Goal: Communication & Community: Answer question/provide support

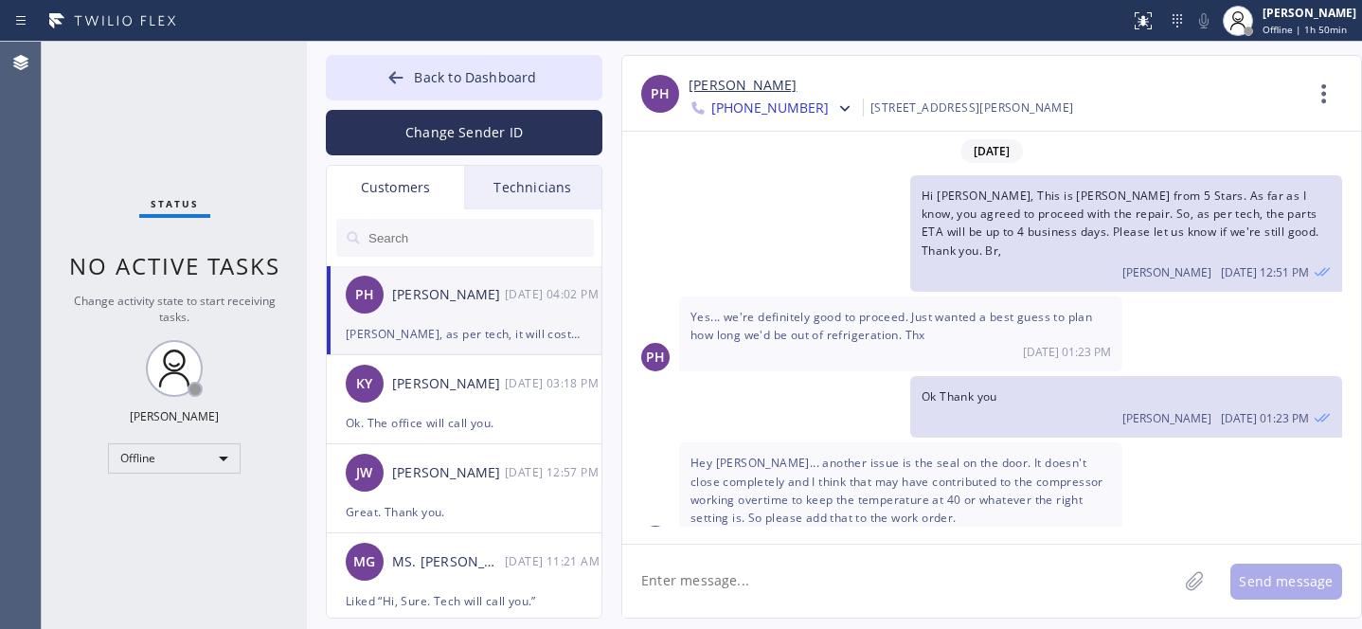
click at [486, 323] on div "[PERSON_NAME], as per tech, it will cost you extra 235 + taxes($20) per 1pc. Yo…" at bounding box center [464, 334] width 237 height 22
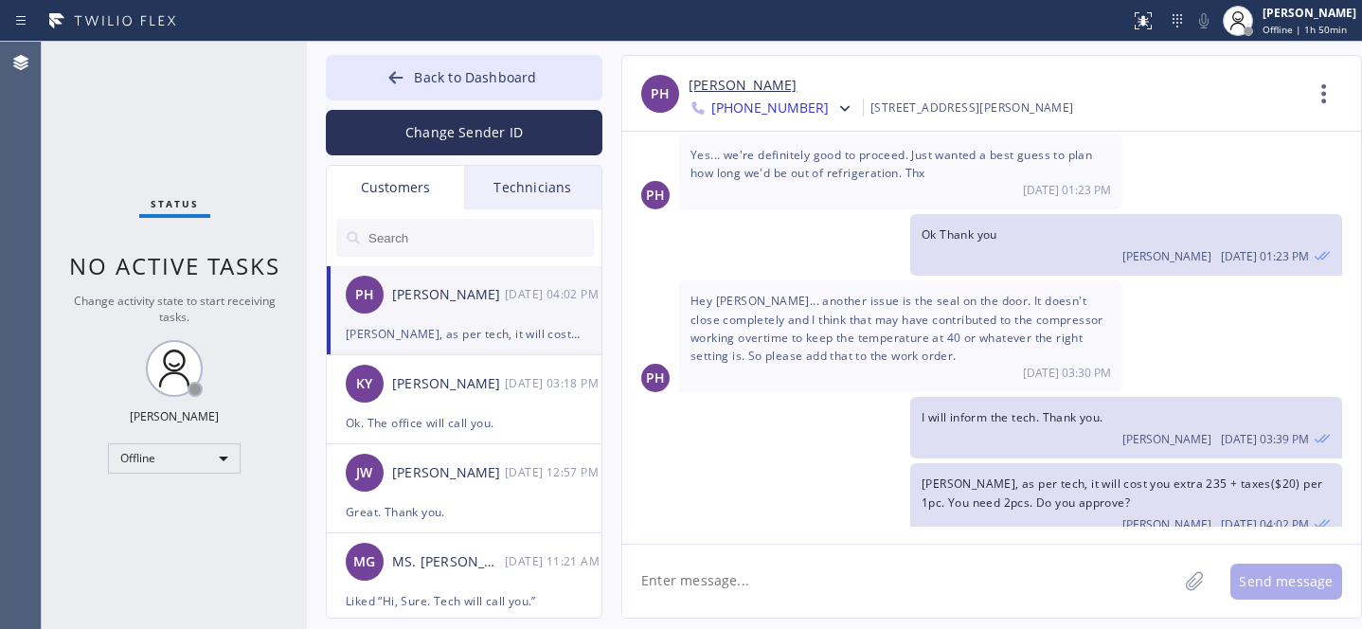
click at [818, 607] on textarea at bounding box center [900, 581] width 555 height 73
type textarea "Any updates?"
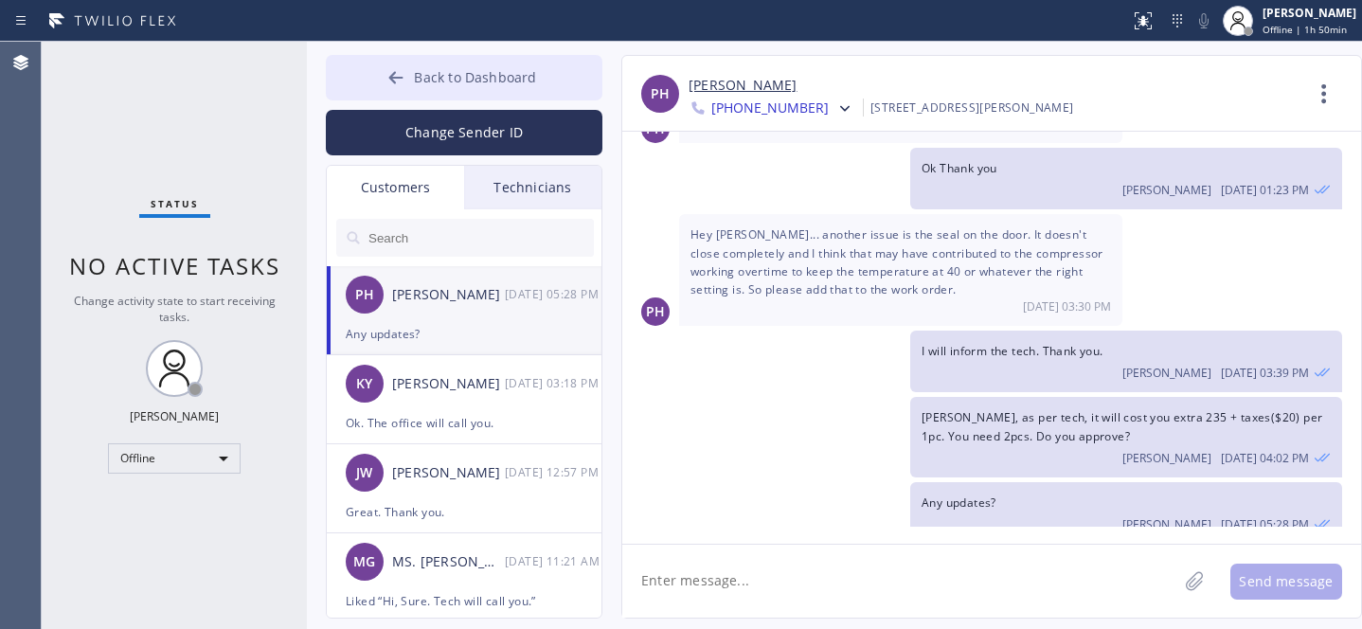
click at [416, 82] on span "Back to Dashboard" at bounding box center [475, 77] width 122 height 18
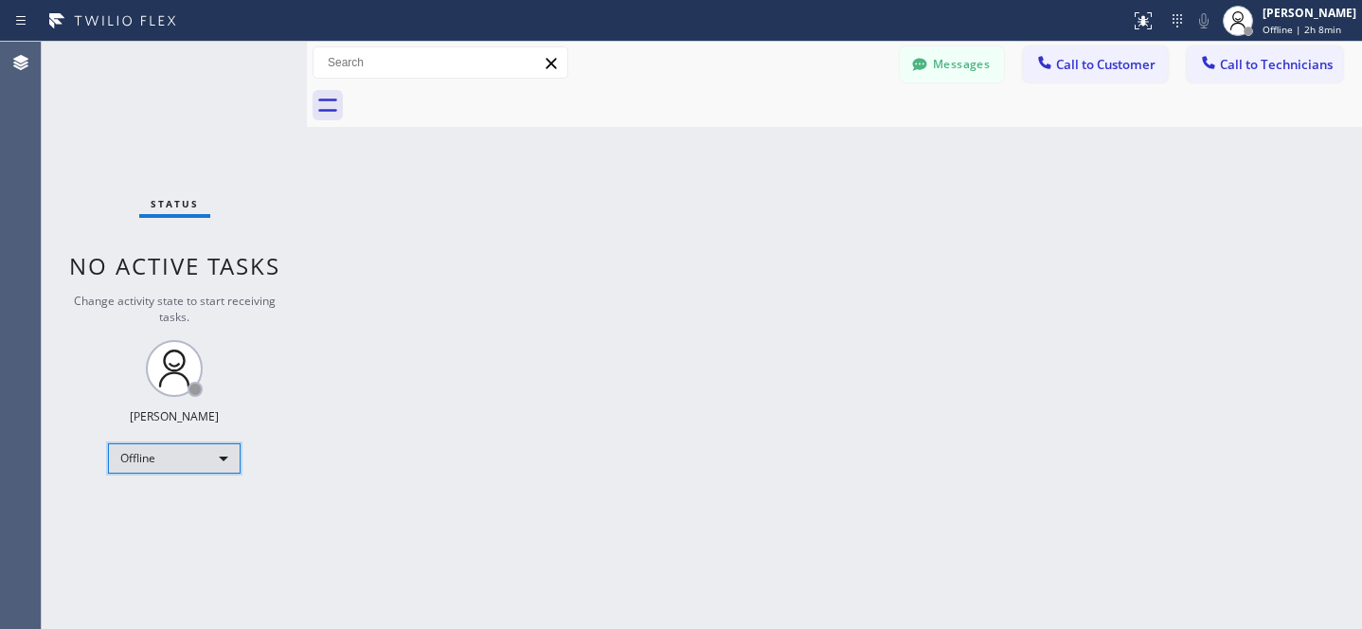
click at [178, 456] on div "Offline" at bounding box center [174, 458] width 133 height 30
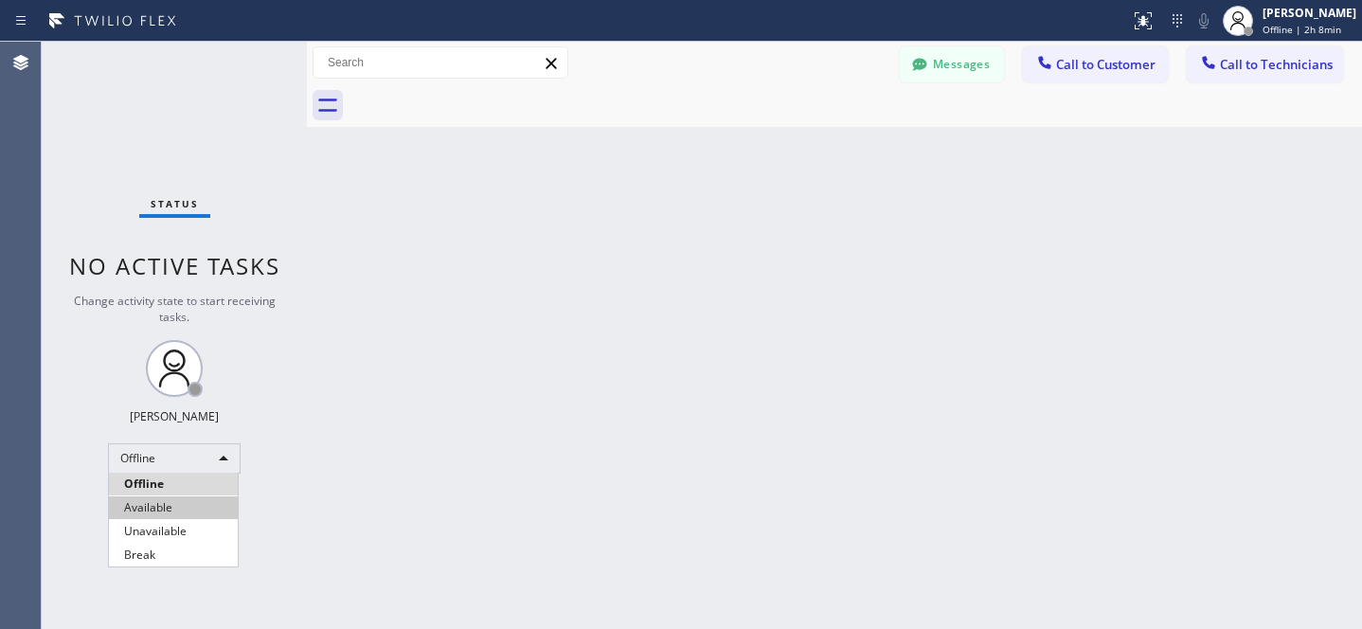
click at [140, 498] on ul "Offline Available Unavailable Break" at bounding box center [173, 520] width 131 height 94
click at [146, 502] on li "Available" at bounding box center [173, 507] width 129 height 23
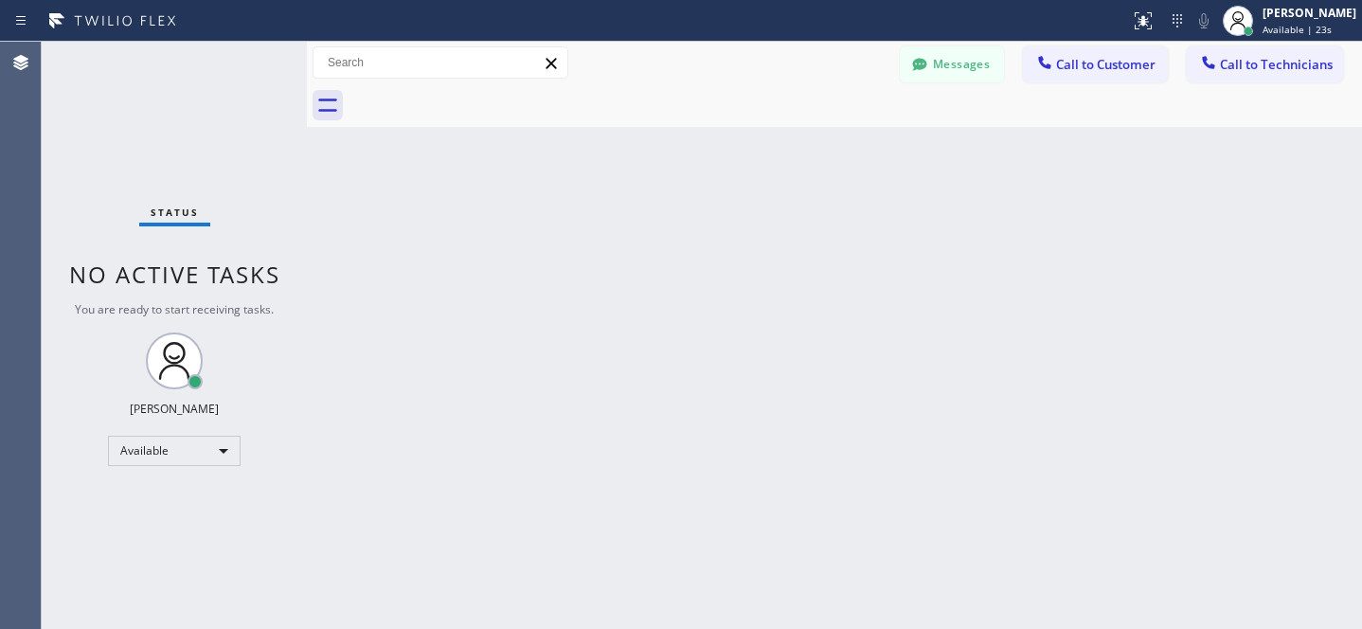
click at [1099, 63] on span "Call to Customer" at bounding box center [1105, 64] width 99 height 17
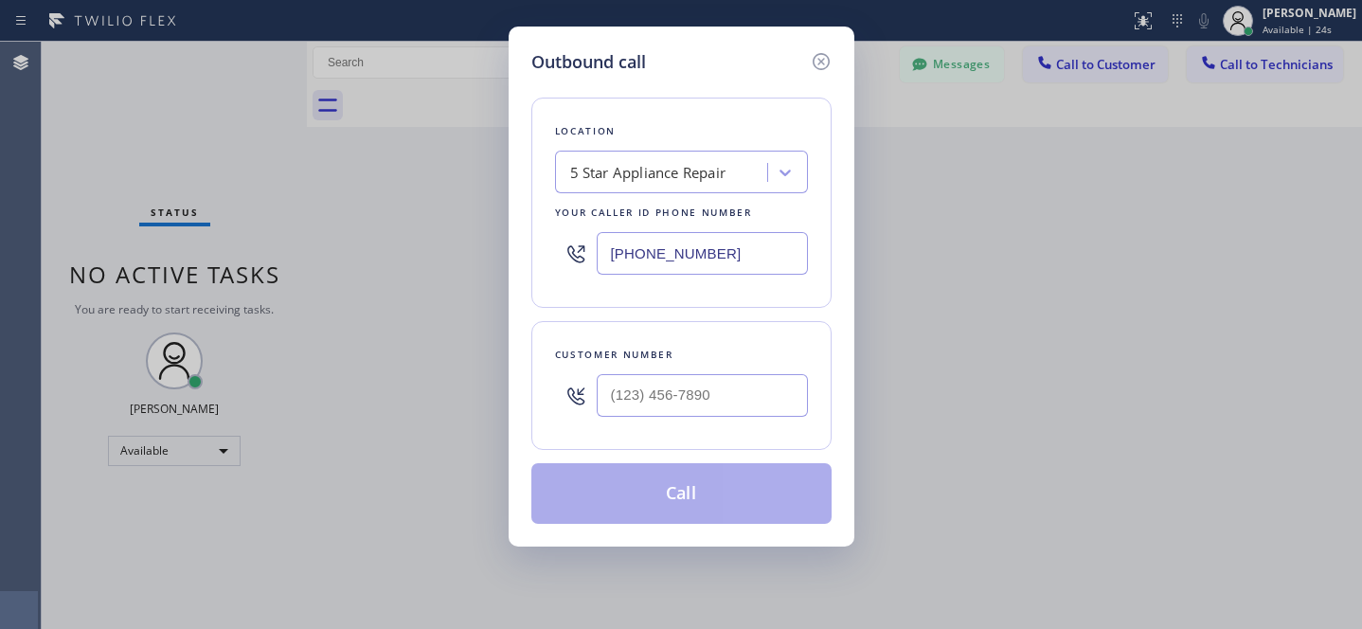
click at [678, 182] on div "5 Star Appliance Repair" at bounding box center [648, 173] width 156 height 22
paste input "La Jolla Heating and Air Conditioning"
type input "La Jolla Heating and Air Conditioning"
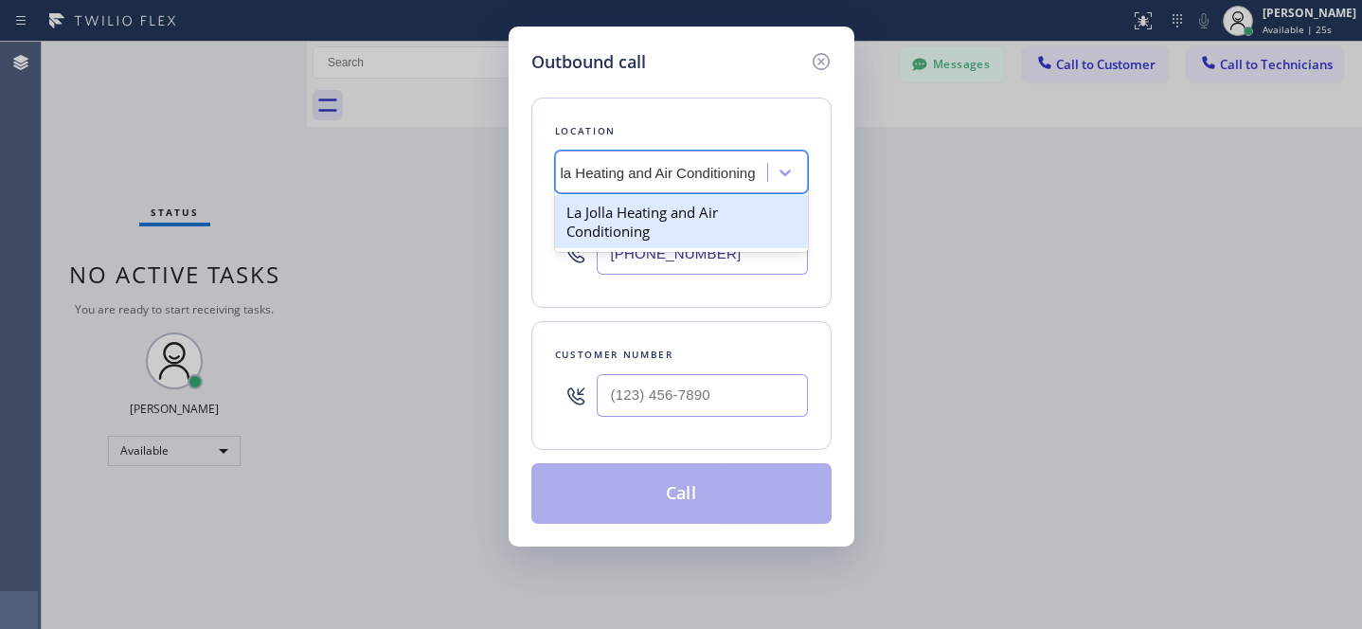
click at [643, 223] on div "La Jolla Heating and Air Conditioning" at bounding box center [681, 221] width 253 height 53
type input "[PHONE_NUMBER]"
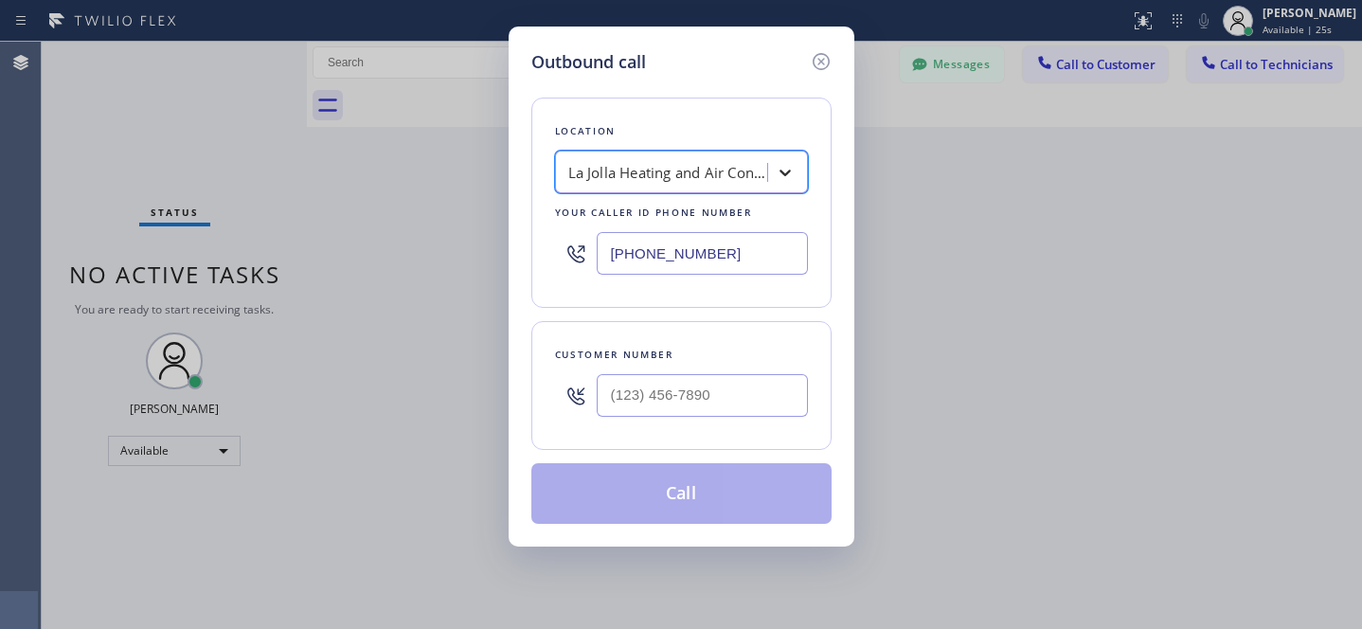
scroll to position [0, 2]
click at [721, 393] on input "(___) ___-____" at bounding box center [702, 395] width 211 height 43
paste input "713) 854-8888"
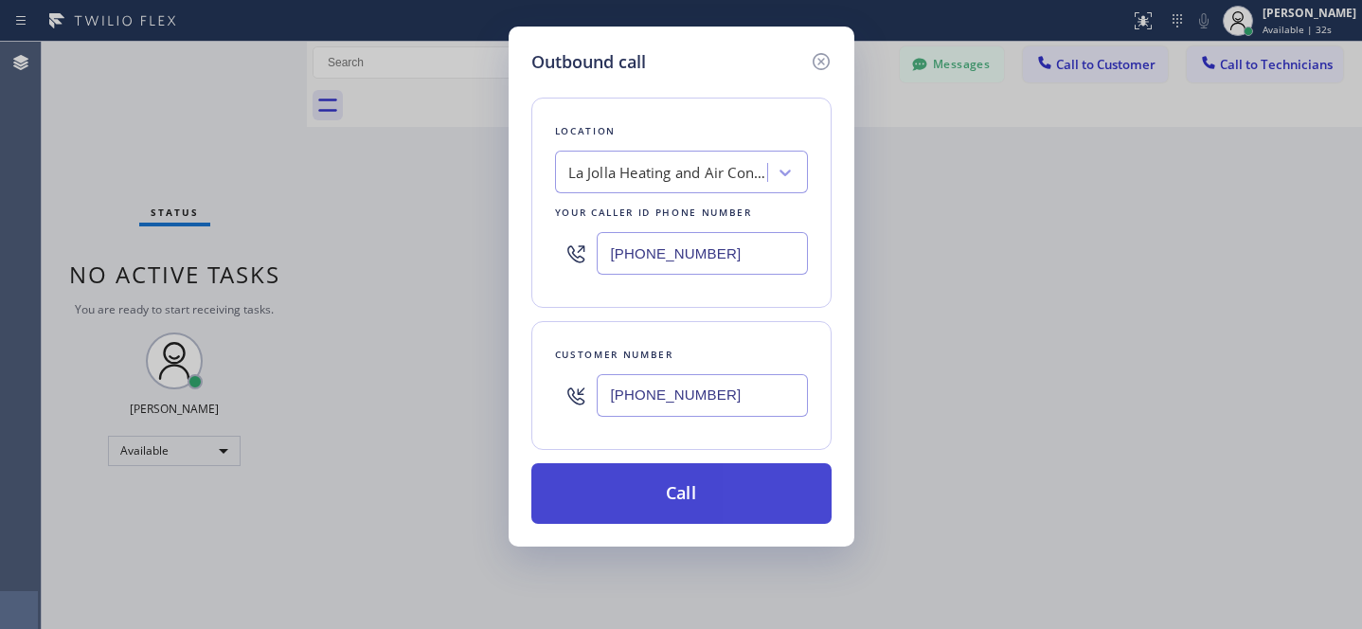
type input "[PHONE_NUMBER]"
click at [729, 499] on button "Call" at bounding box center [682, 493] width 300 height 61
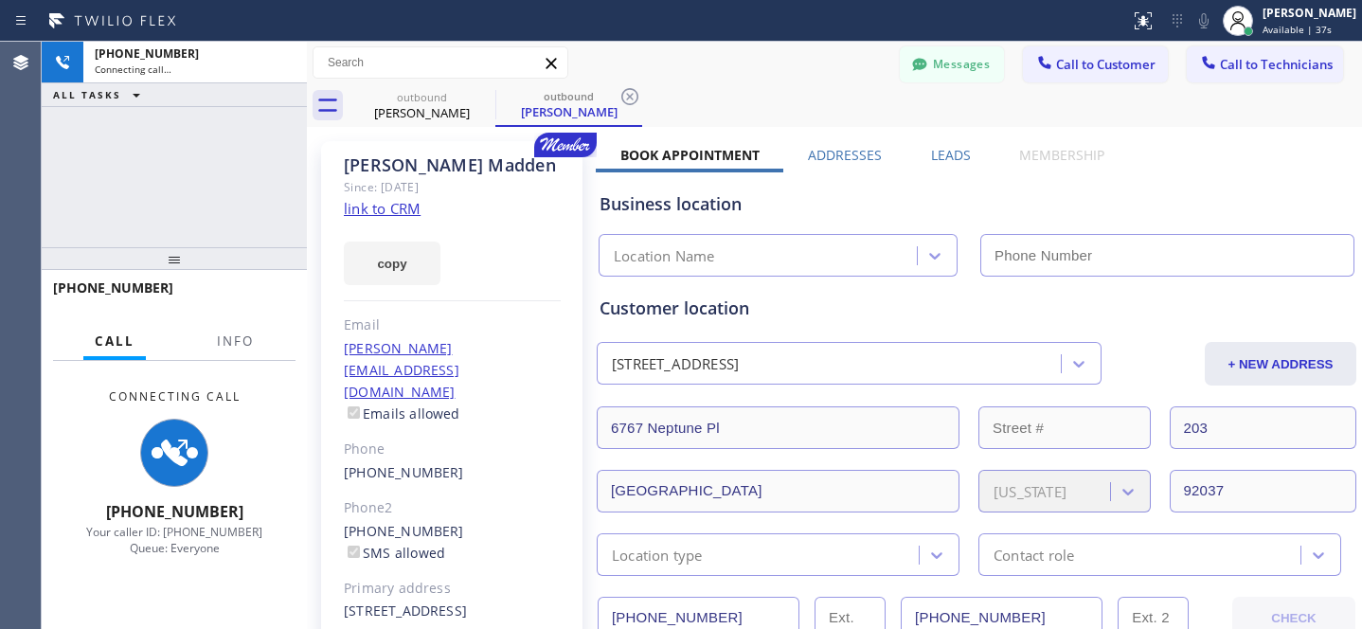
type input "[PHONE_NUMBER]"
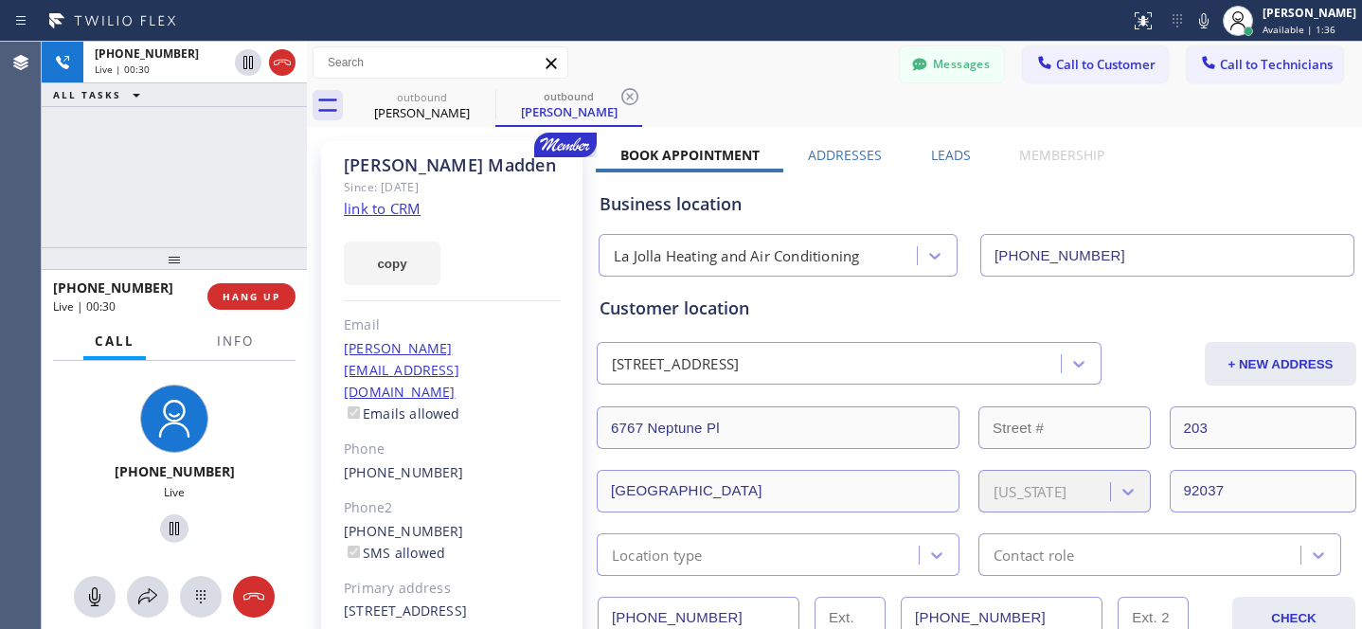
drag, startPoint x: 245, startPoint y: 289, endPoint x: 298, endPoint y: 300, distance: 53.3
click at [245, 289] on button "HANG UP" at bounding box center [252, 296] width 88 height 27
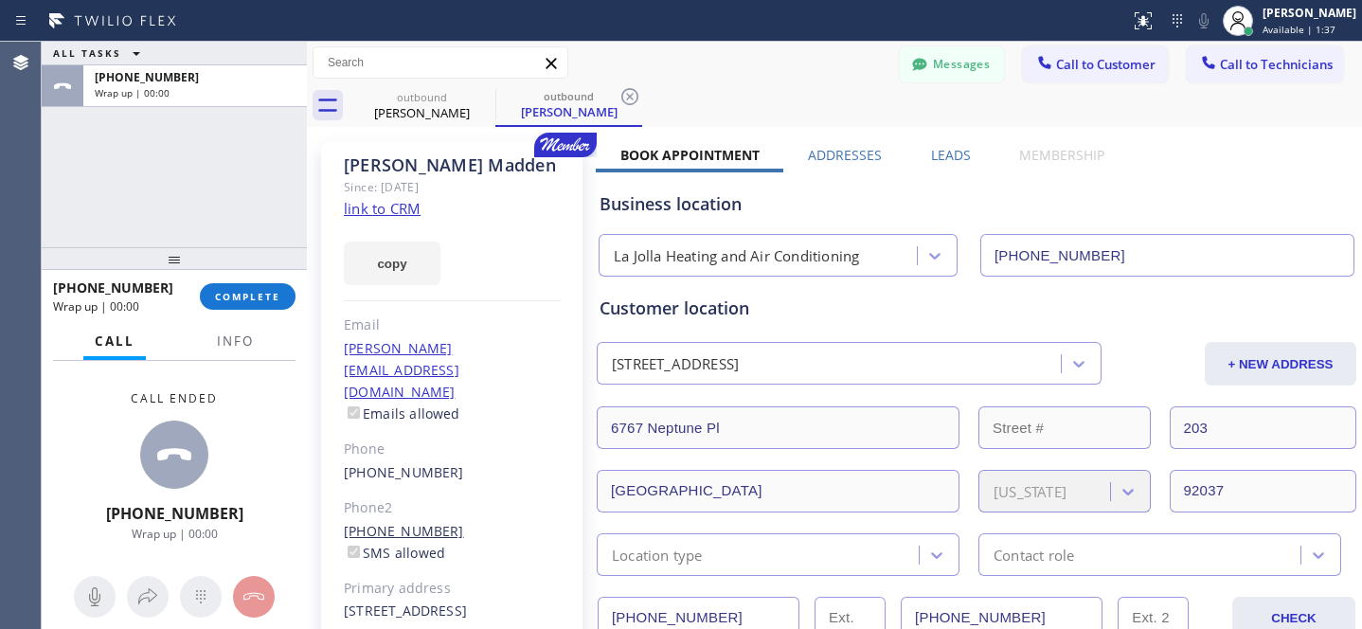
click at [423, 522] on link "[PHONE_NUMBER]" at bounding box center [404, 531] width 120 height 18
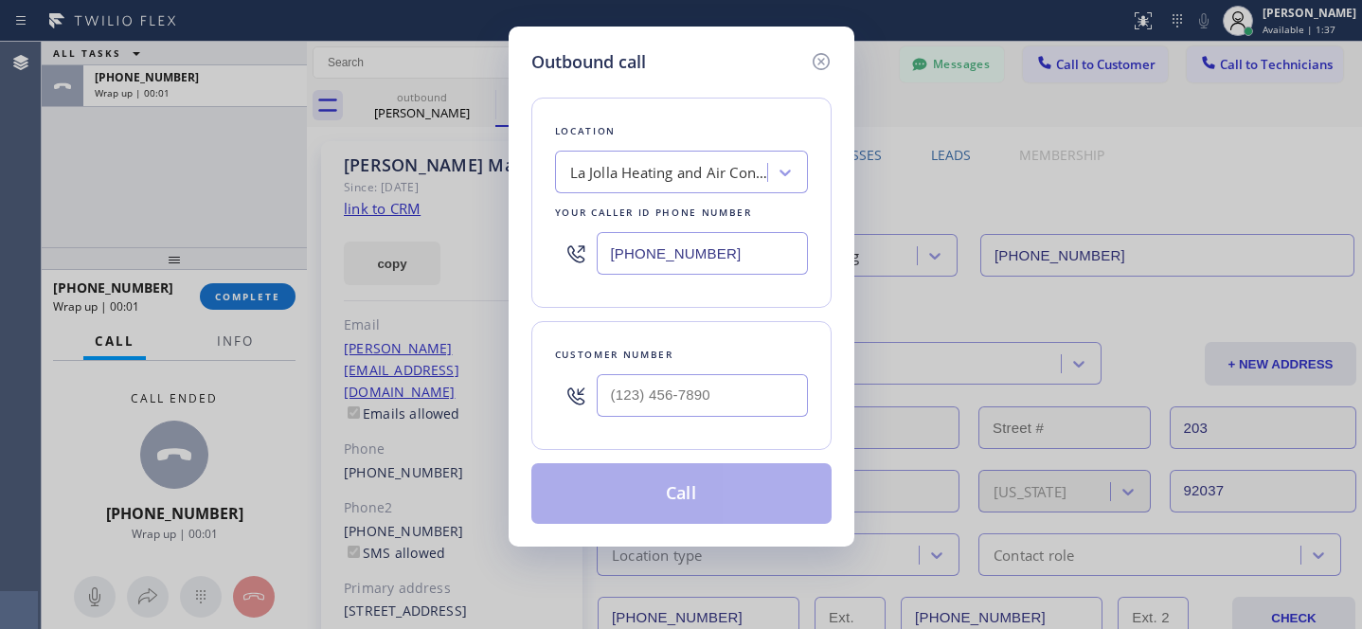
type input "[PHONE_NUMBER]"
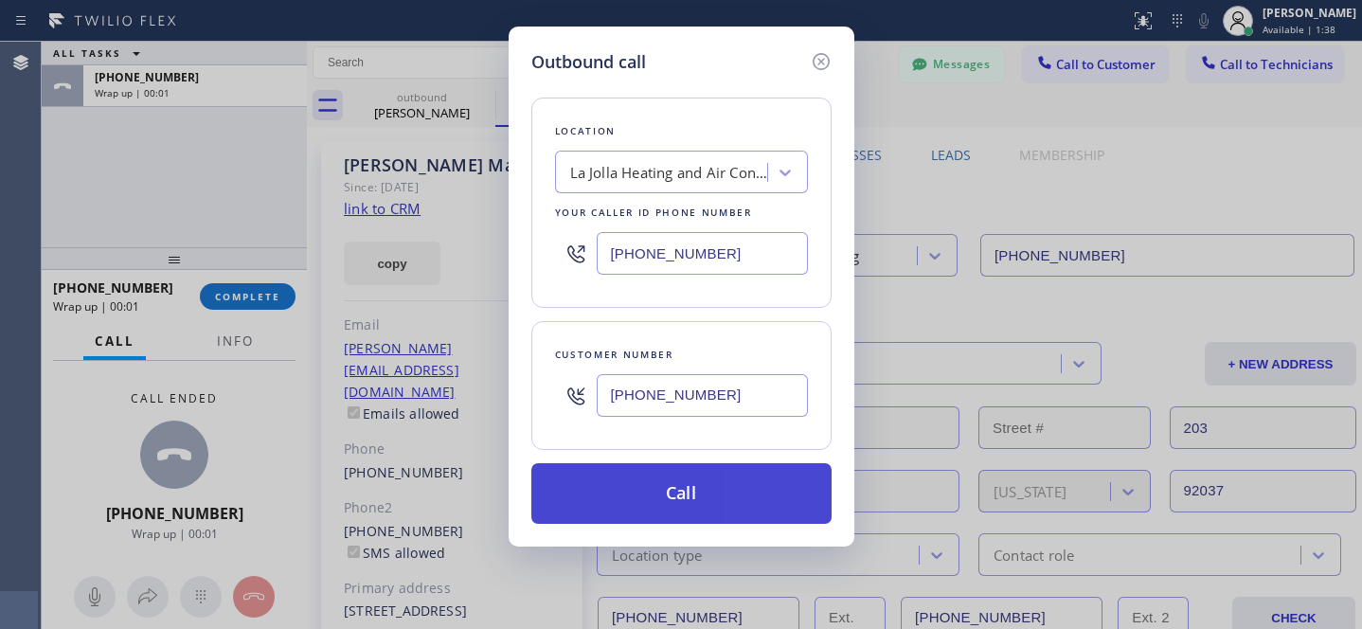
click at [689, 486] on button "Call" at bounding box center [682, 493] width 300 height 61
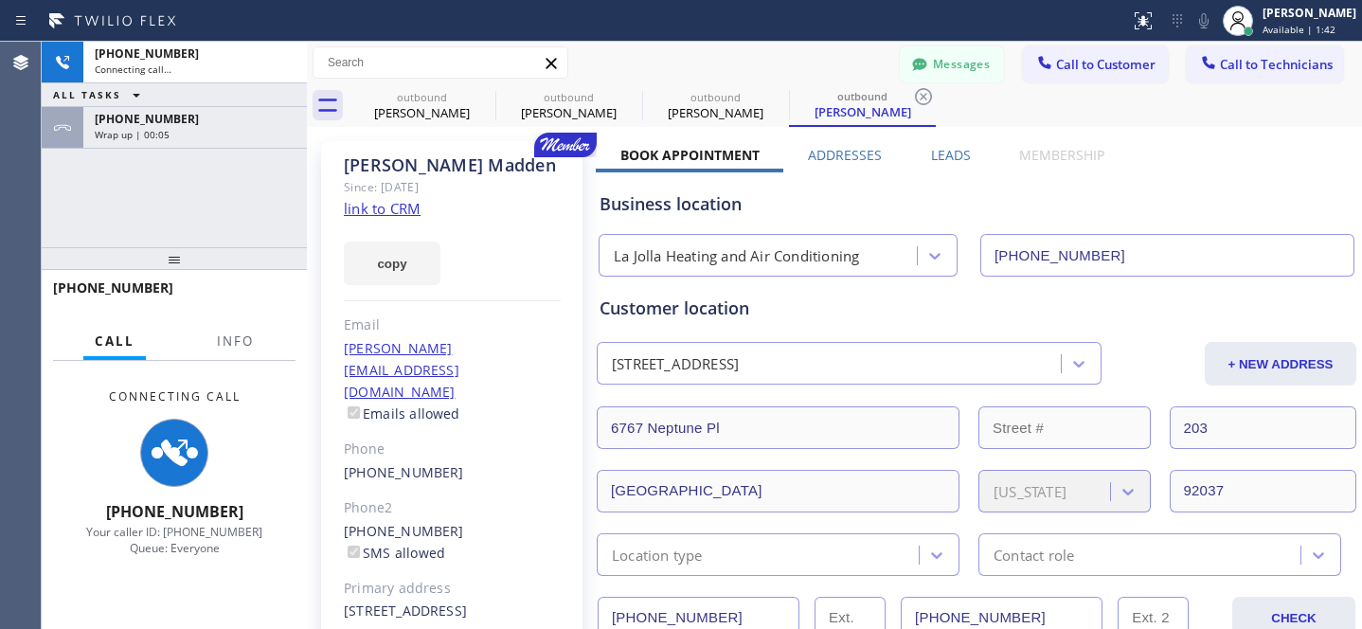
type input "[PHONE_NUMBER]"
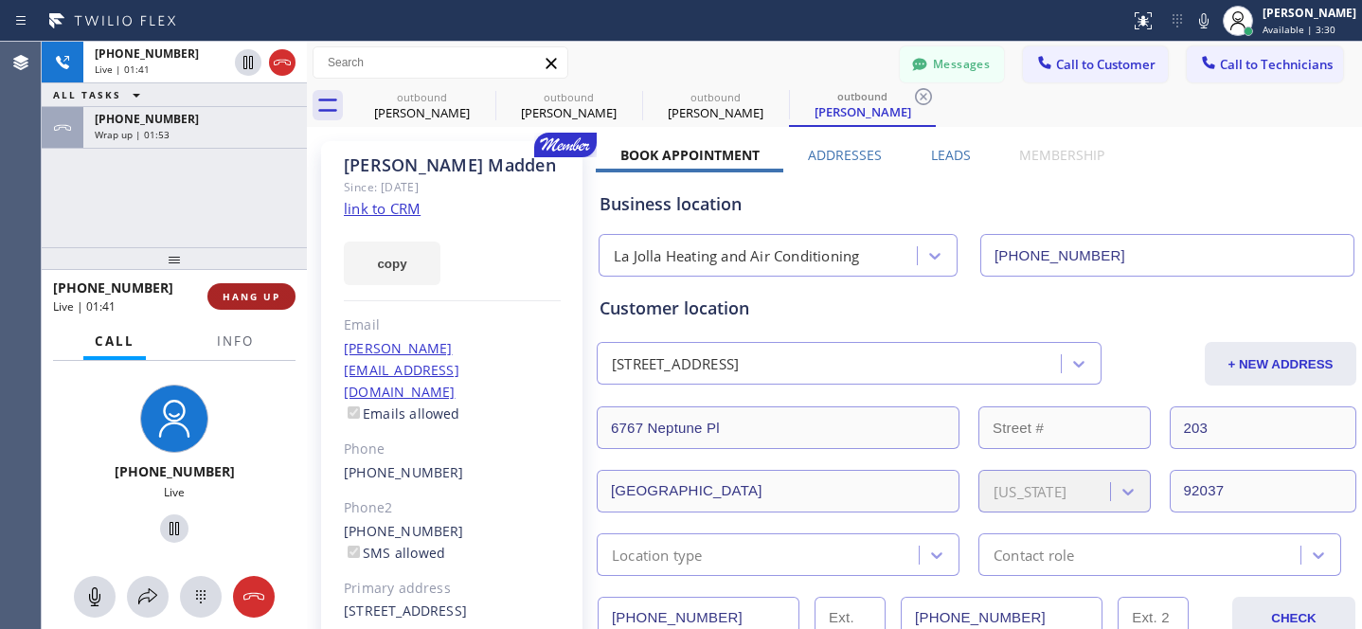
click at [251, 303] on button "HANG UP" at bounding box center [252, 296] width 88 height 27
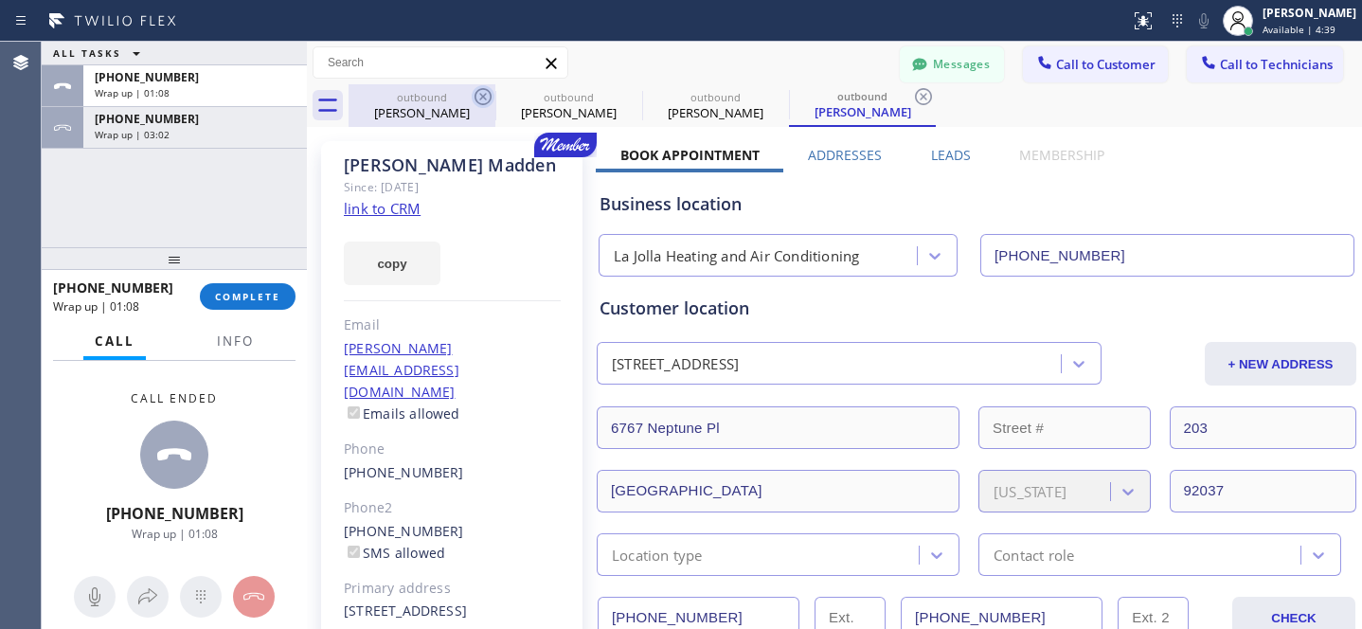
click at [475, 95] on icon at bounding box center [483, 96] width 23 height 23
click at [477, 95] on icon at bounding box center [483, 96] width 23 height 23
click at [0, 0] on icon at bounding box center [0, 0] width 0 height 0
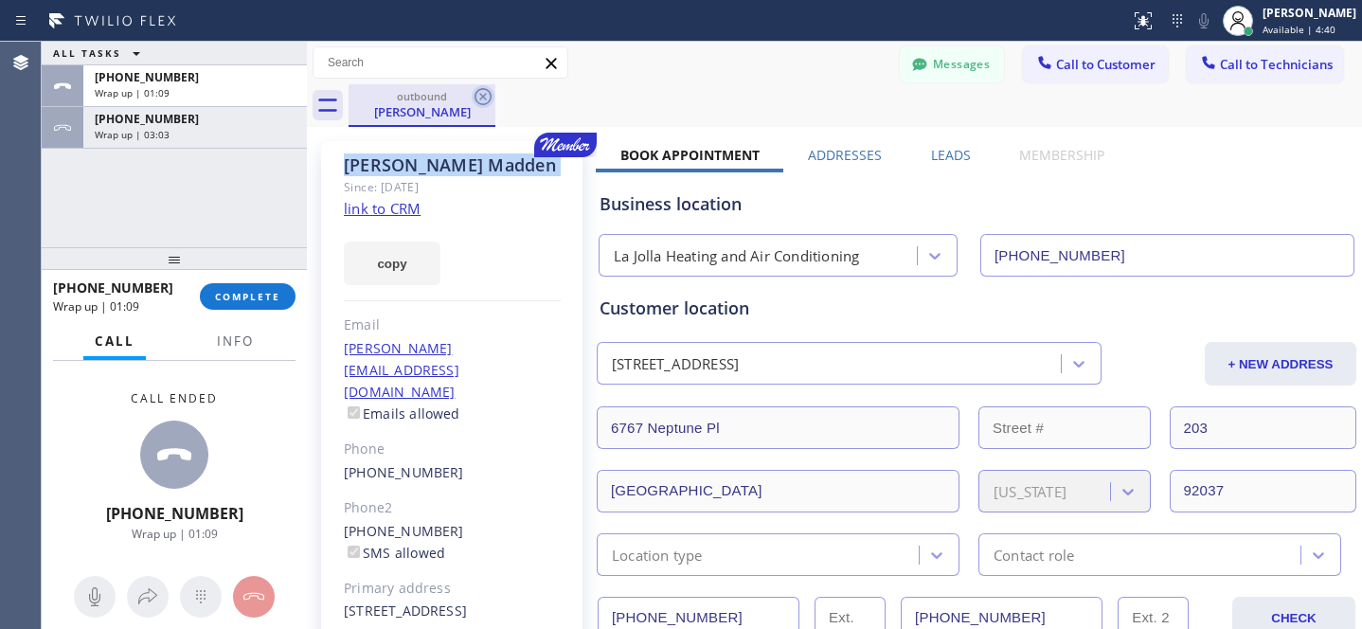
click at [476, 95] on icon at bounding box center [483, 96] width 17 height 17
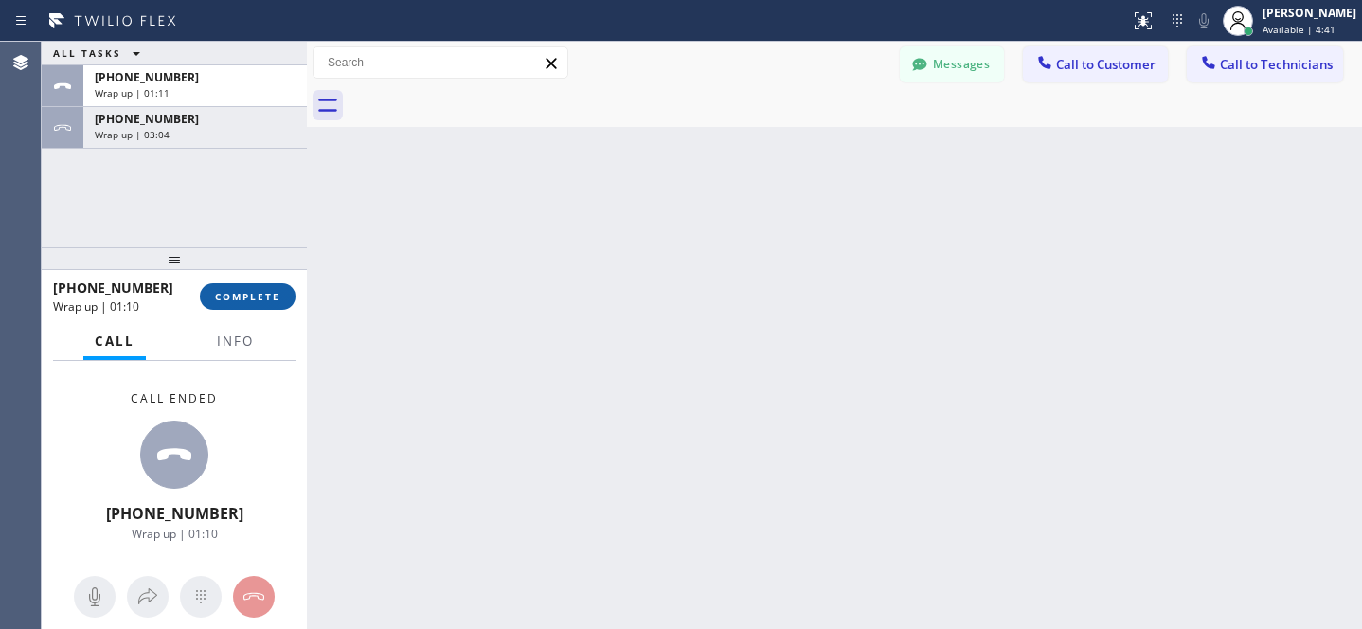
click at [266, 298] on span "COMPLETE" at bounding box center [247, 296] width 65 height 13
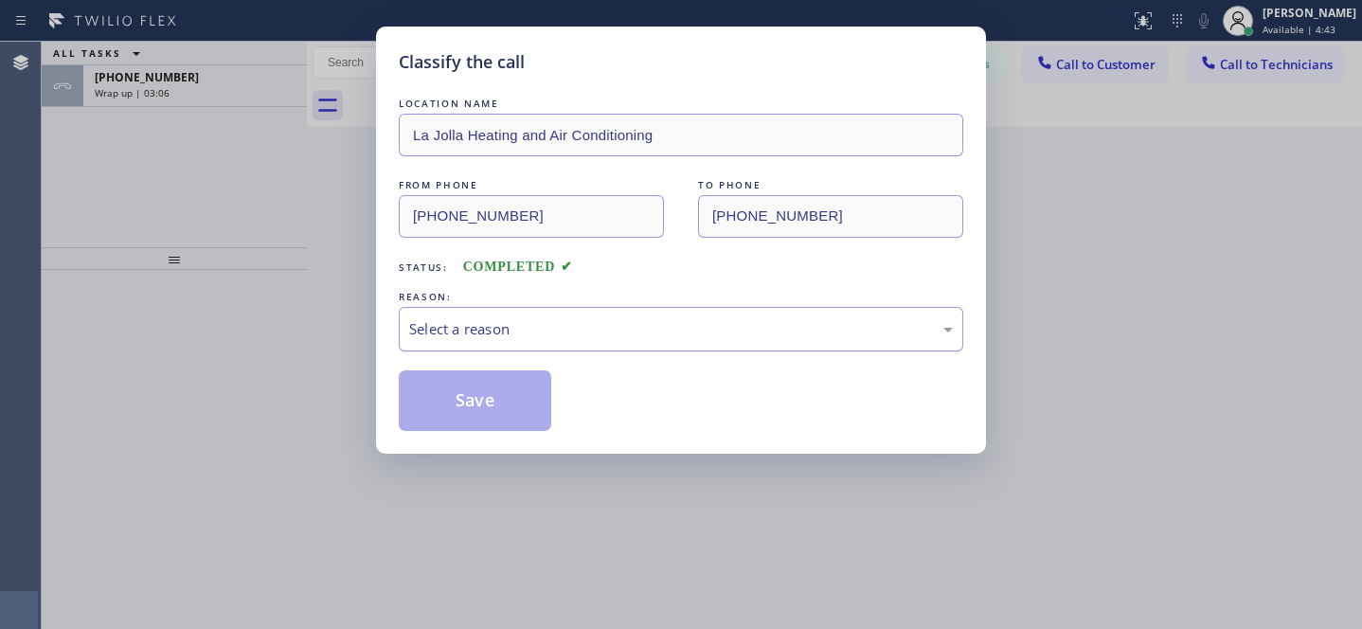
click at [570, 342] on div "Select a reason" at bounding box center [681, 329] width 565 height 45
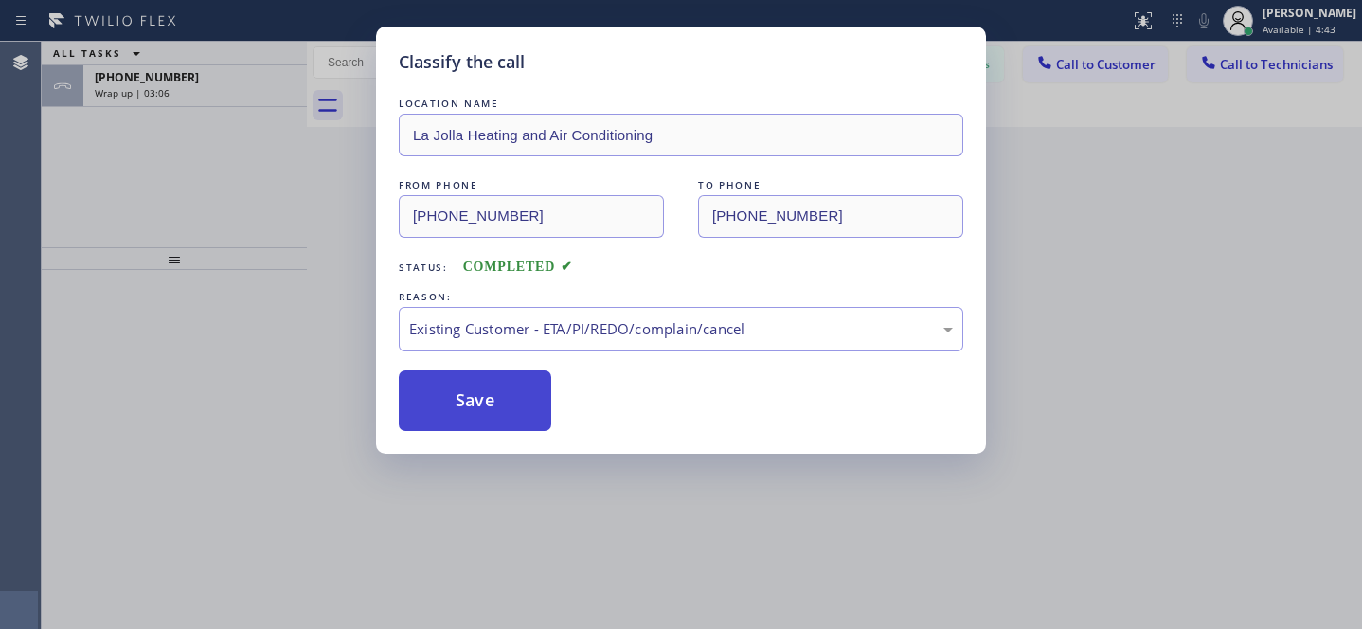
click at [539, 405] on button "Save" at bounding box center [475, 400] width 153 height 61
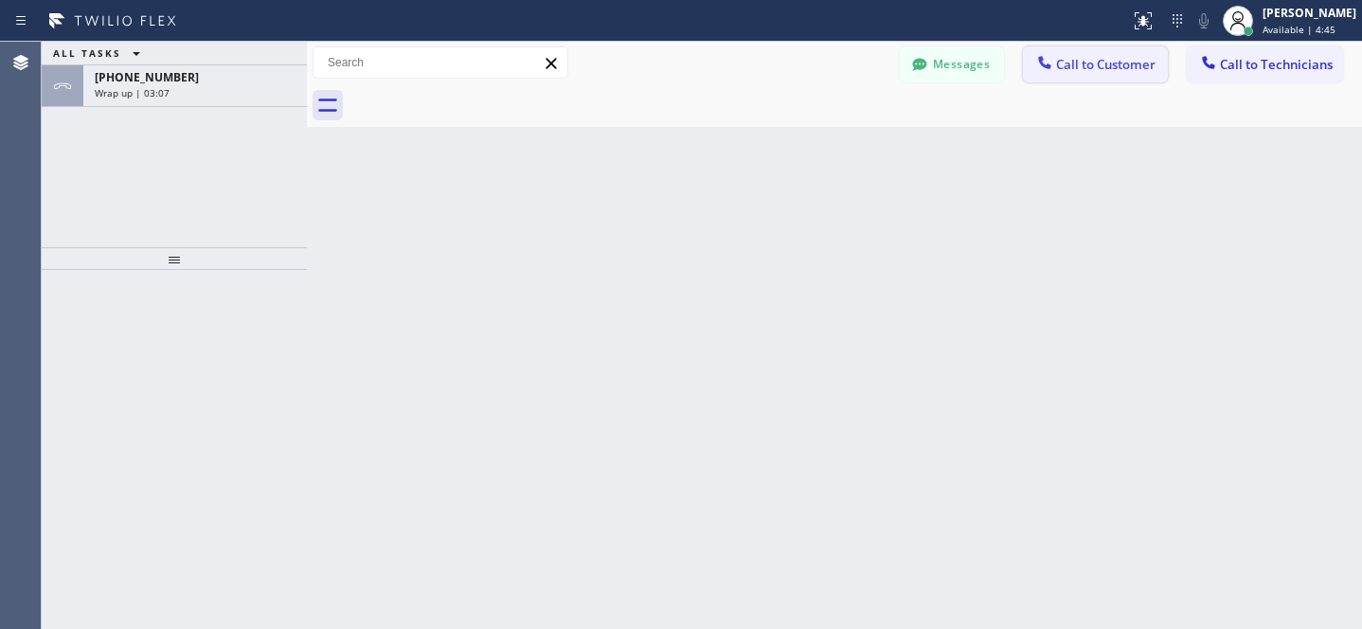
click at [1075, 65] on span "Call to Customer" at bounding box center [1105, 64] width 99 height 17
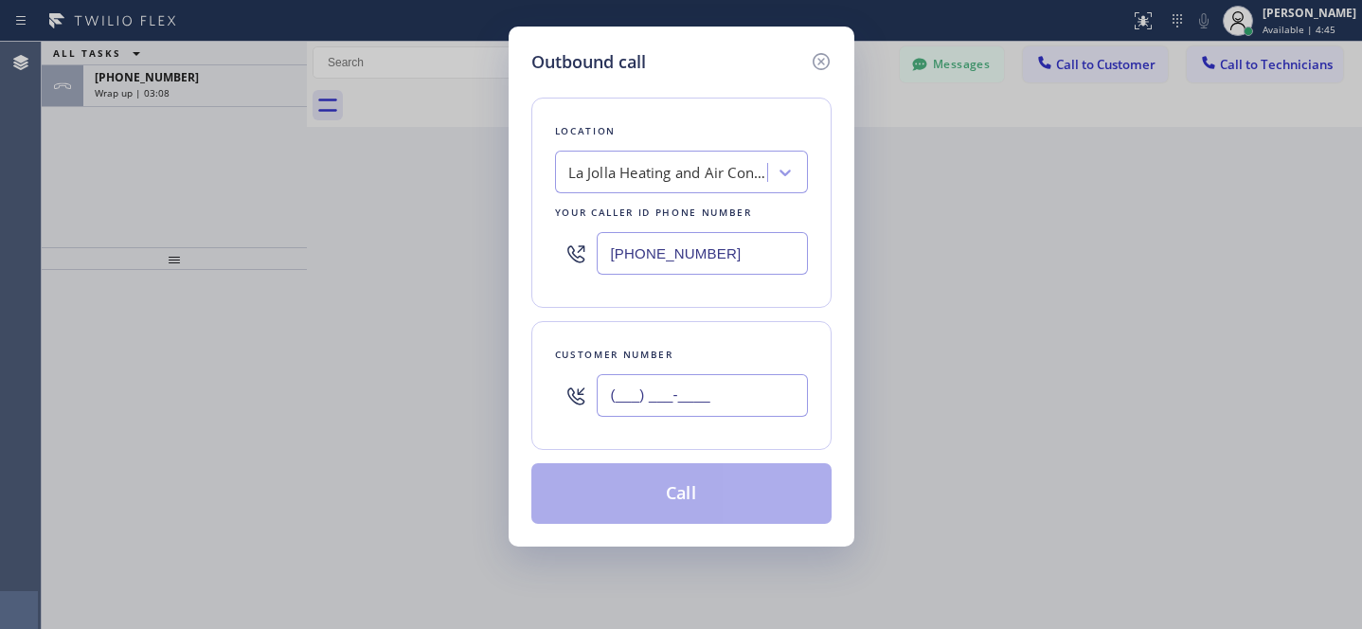
drag, startPoint x: 725, startPoint y: 386, endPoint x: 781, endPoint y: 361, distance: 61.1
click at [726, 386] on input "(___) ___-____" at bounding box center [702, 395] width 211 height 43
paste input "760) 415-8821"
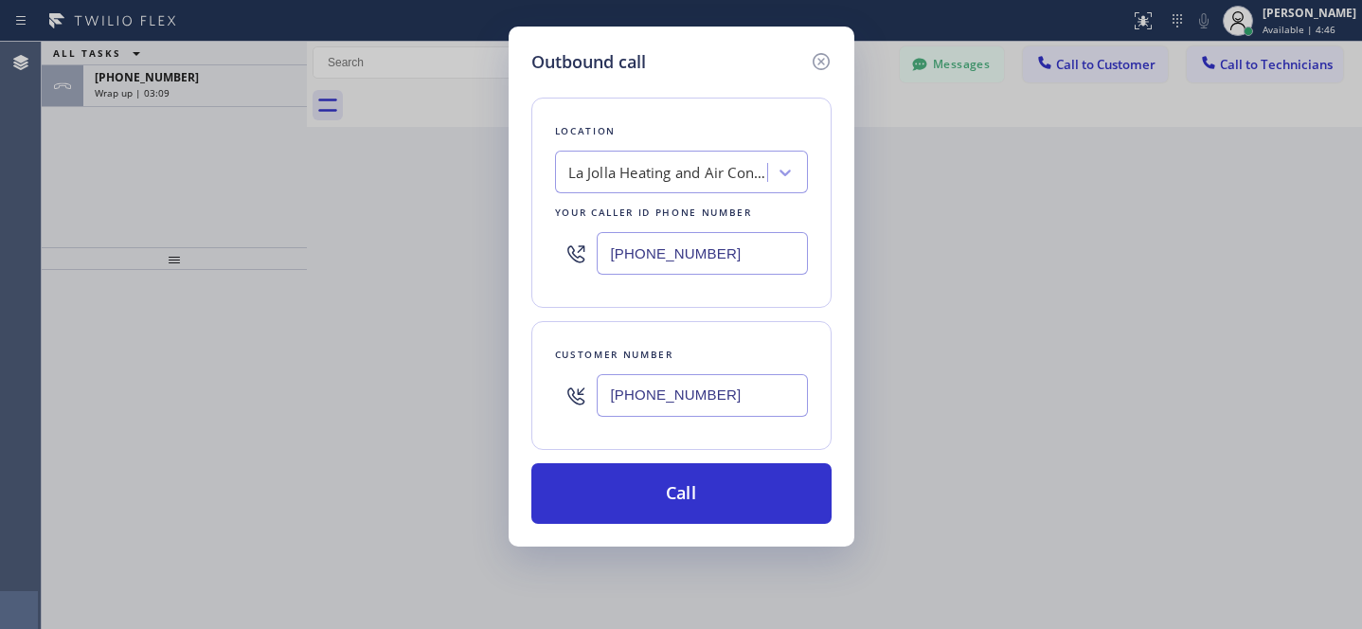
type input "[PHONE_NUMBER]"
drag, startPoint x: 633, startPoint y: 171, endPoint x: 664, endPoint y: 188, distance: 35.6
click at [633, 171] on div "La Jolla Heating and Air Conditioning" at bounding box center [667, 173] width 199 height 22
paste input "Appliance Viking Repair"
type input "Appliance Viking Repair"
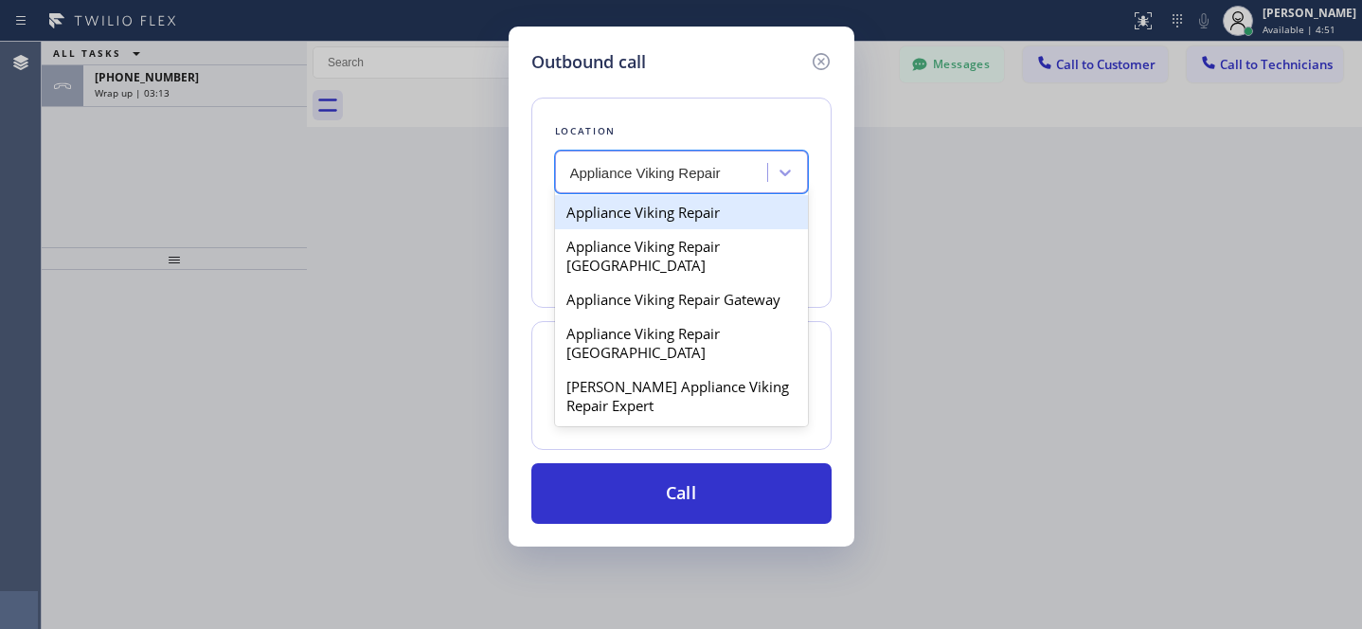
click at [631, 216] on div "Appliance Viking Repair" at bounding box center [681, 212] width 253 height 34
type input "[PHONE_NUMBER]"
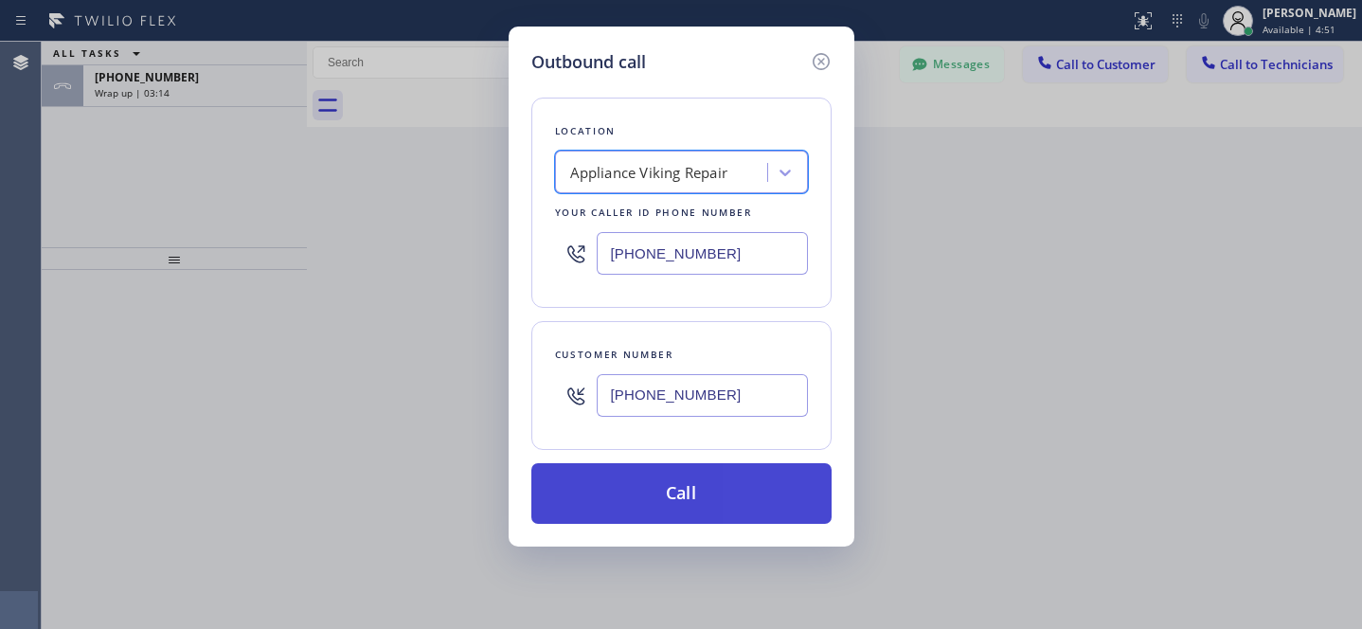
click at [748, 482] on button "Call" at bounding box center [682, 493] width 300 height 61
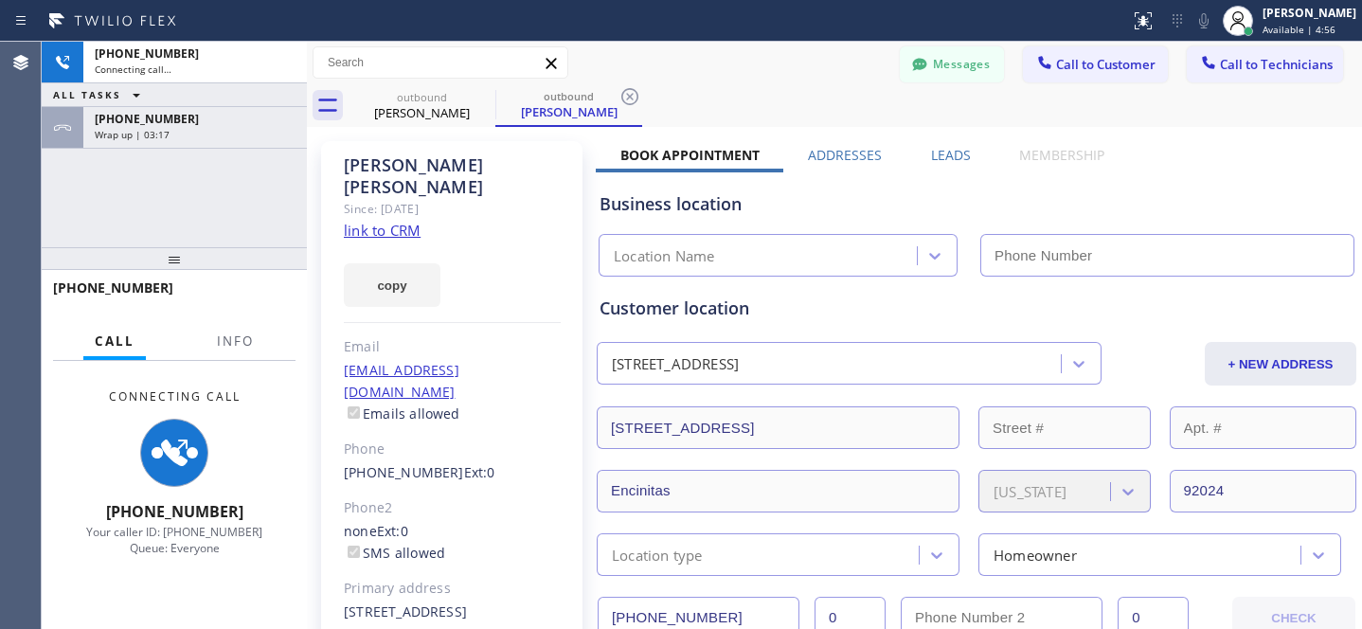
type input "[PHONE_NUMBER]"
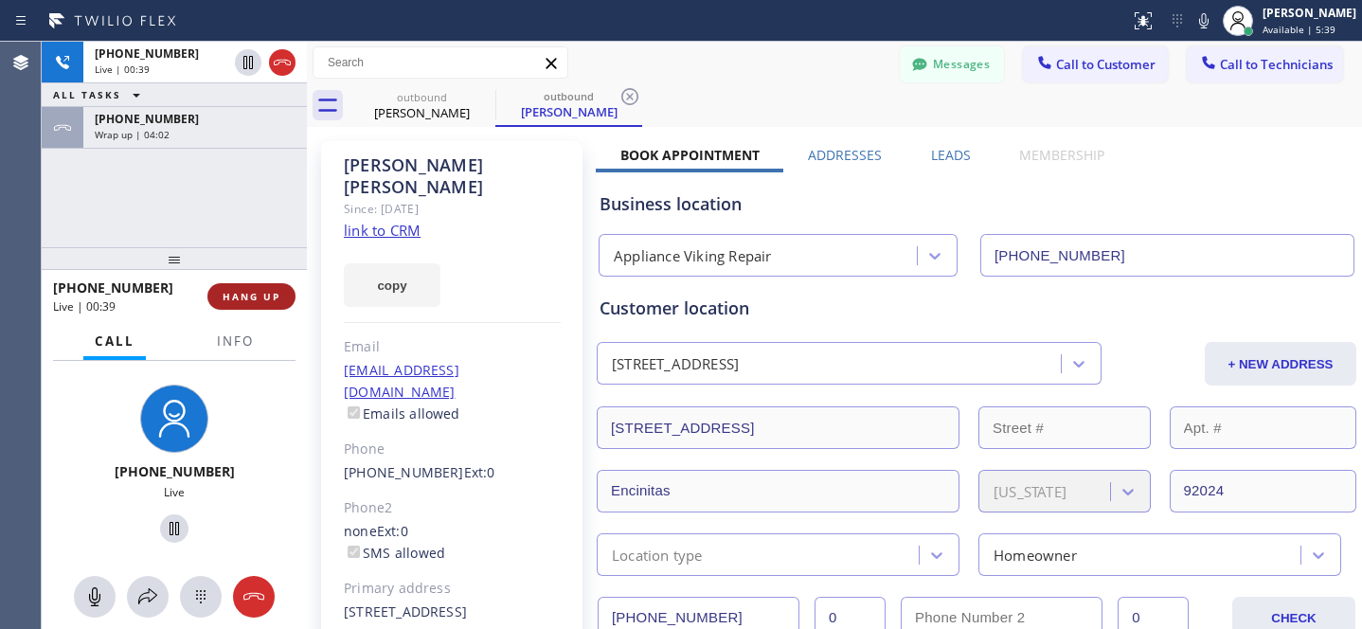
click at [262, 302] on button "HANG UP" at bounding box center [252, 296] width 88 height 27
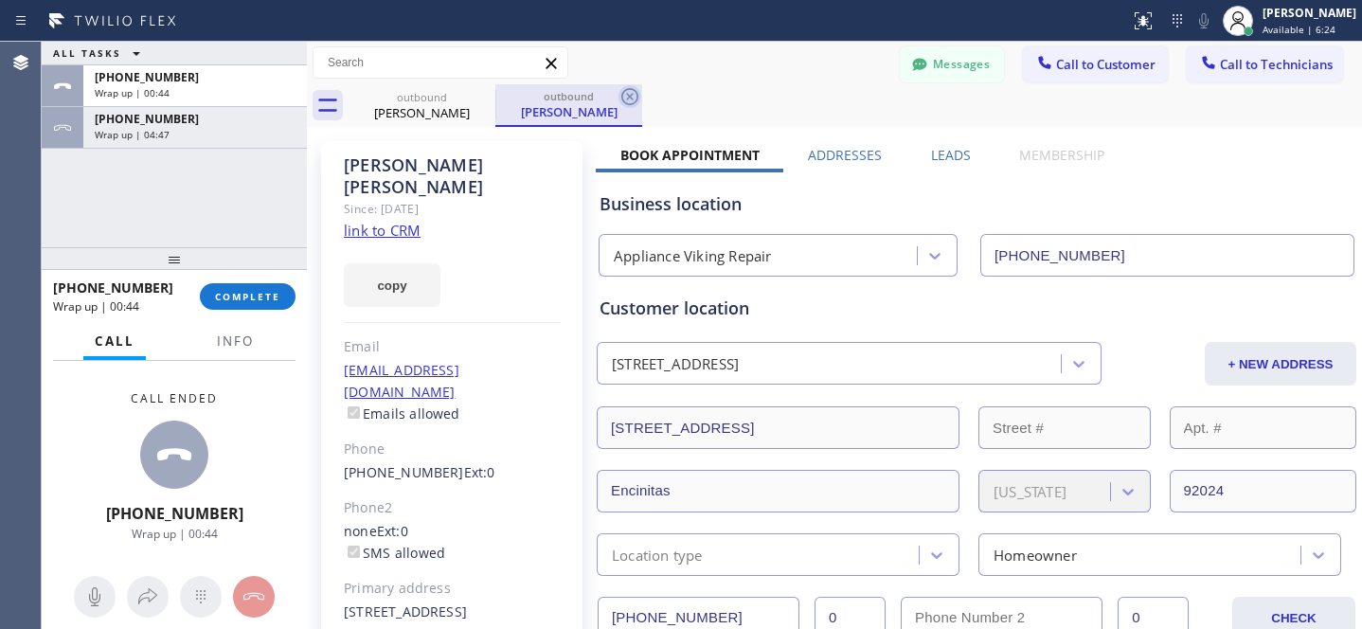
click at [629, 92] on icon at bounding box center [630, 96] width 23 height 23
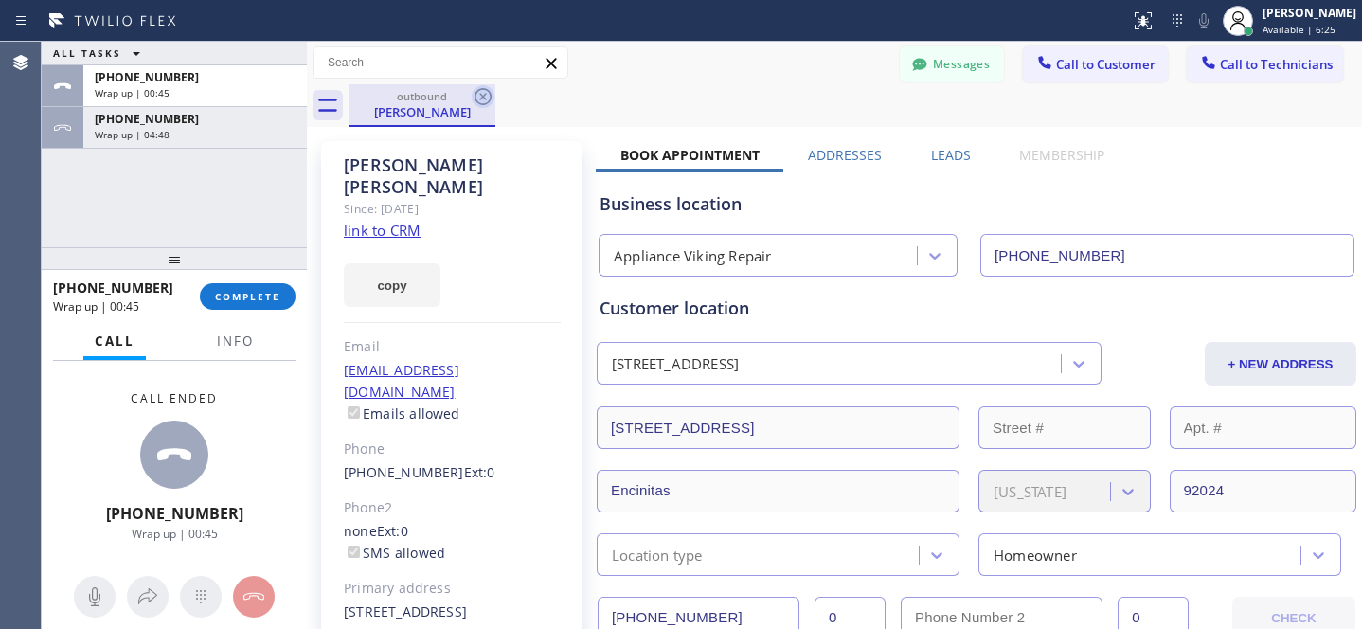
click at [486, 101] on icon at bounding box center [483, 96] width 23 height 23
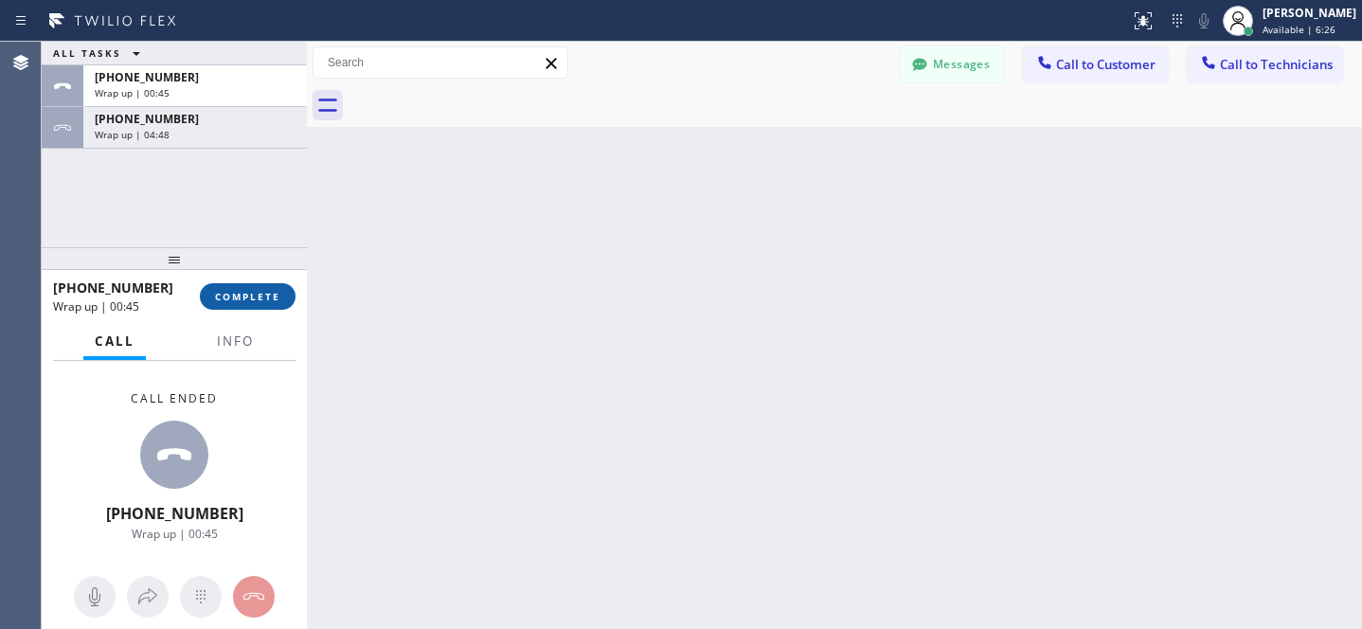
click at [264, 294] on span "COMPLETE" at bounding box center [247, 296] width 65 height 13
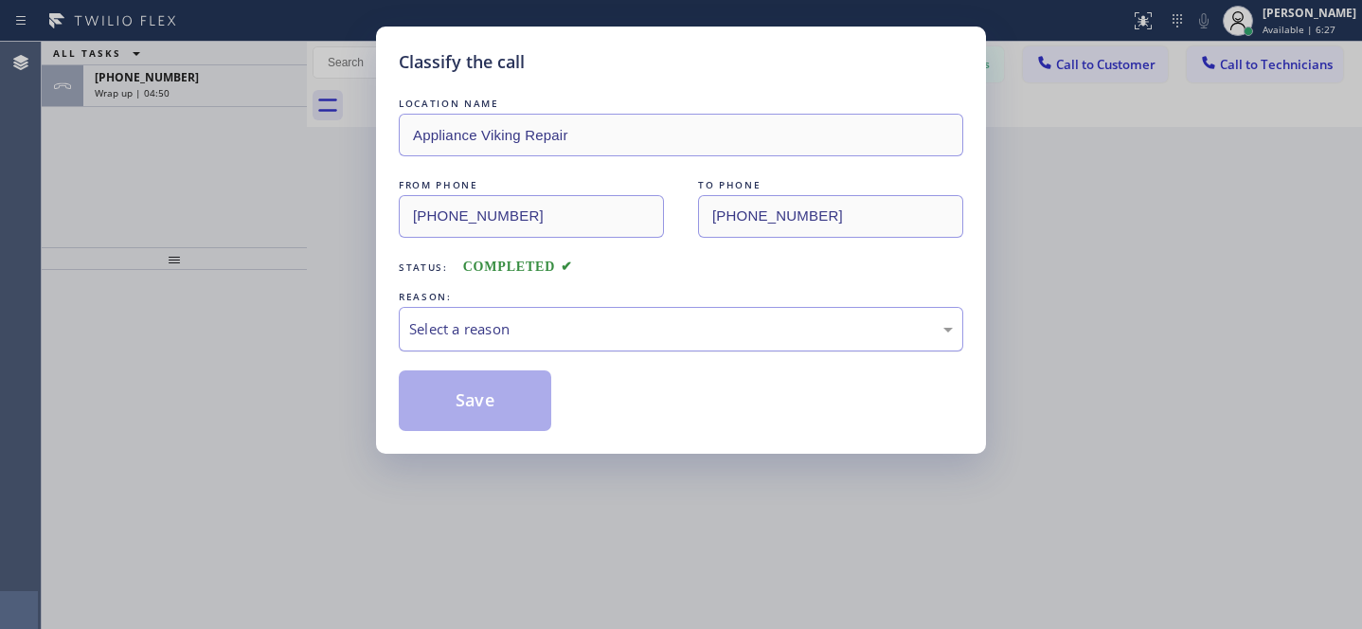
click at [506, 335] on div "Select a reason" at bounding box center [681, 329] width 544 height 22
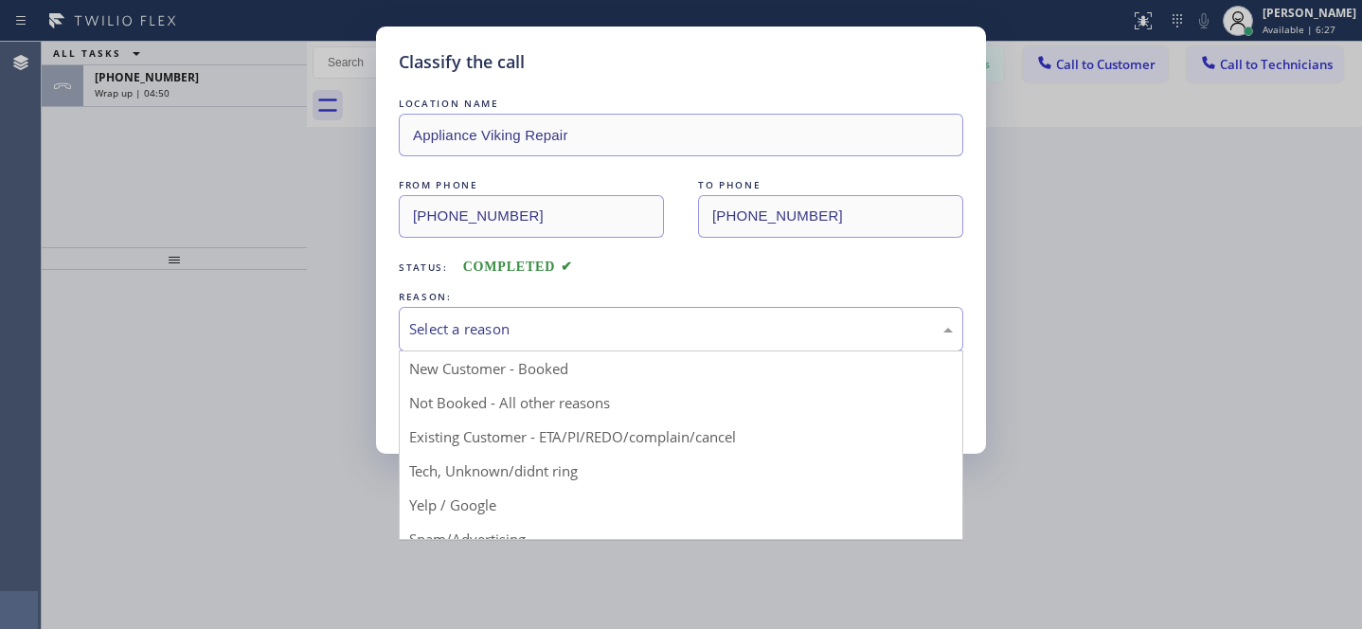
drag, startPoint x: 520, startPoint y: 434, endPoint x: 495, endPoint y: 390, distance: 50.5
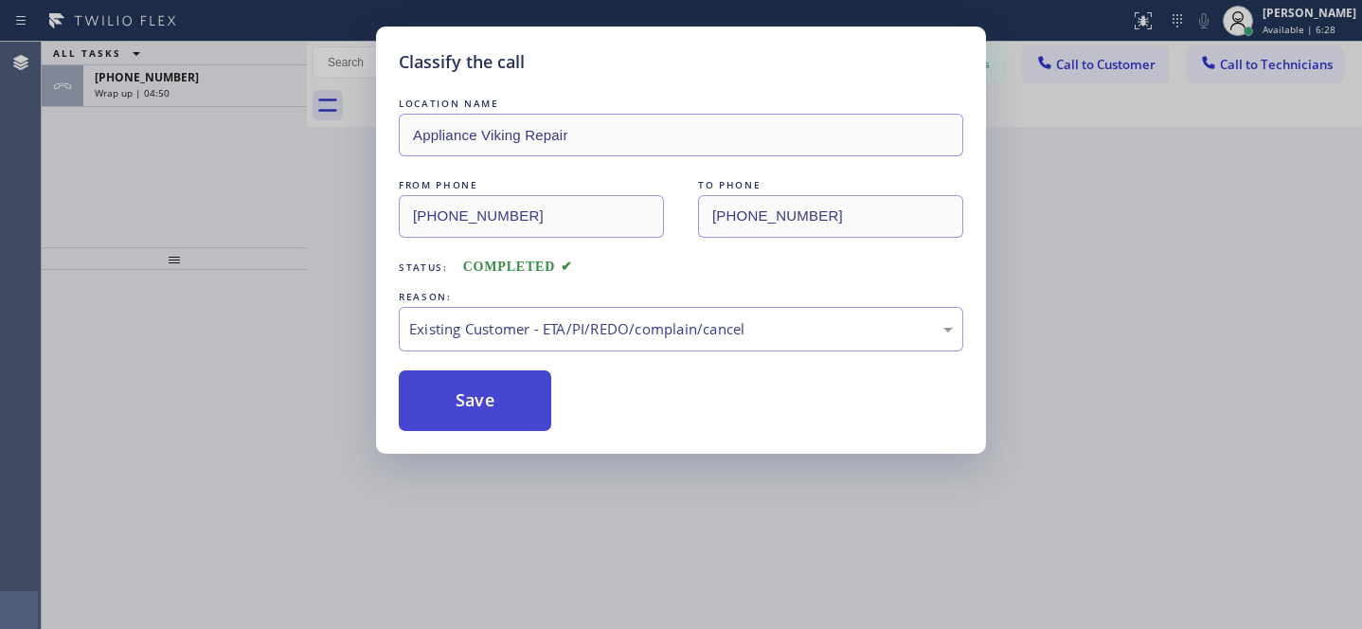
click at [495, 390] on button "Save" at bounding box center [475, 400] width 153 height 61
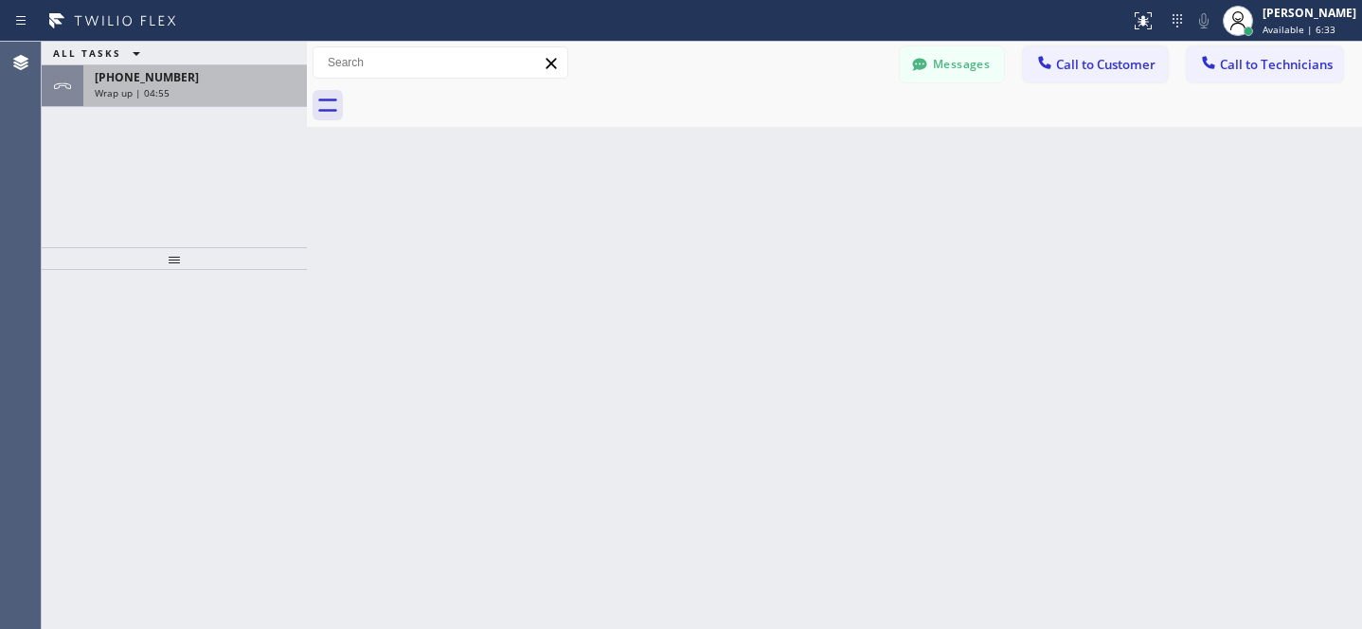
click at [244, 87] on div "Wrap up | 04:55" at bounding box center [195, 92] width 201 height 13
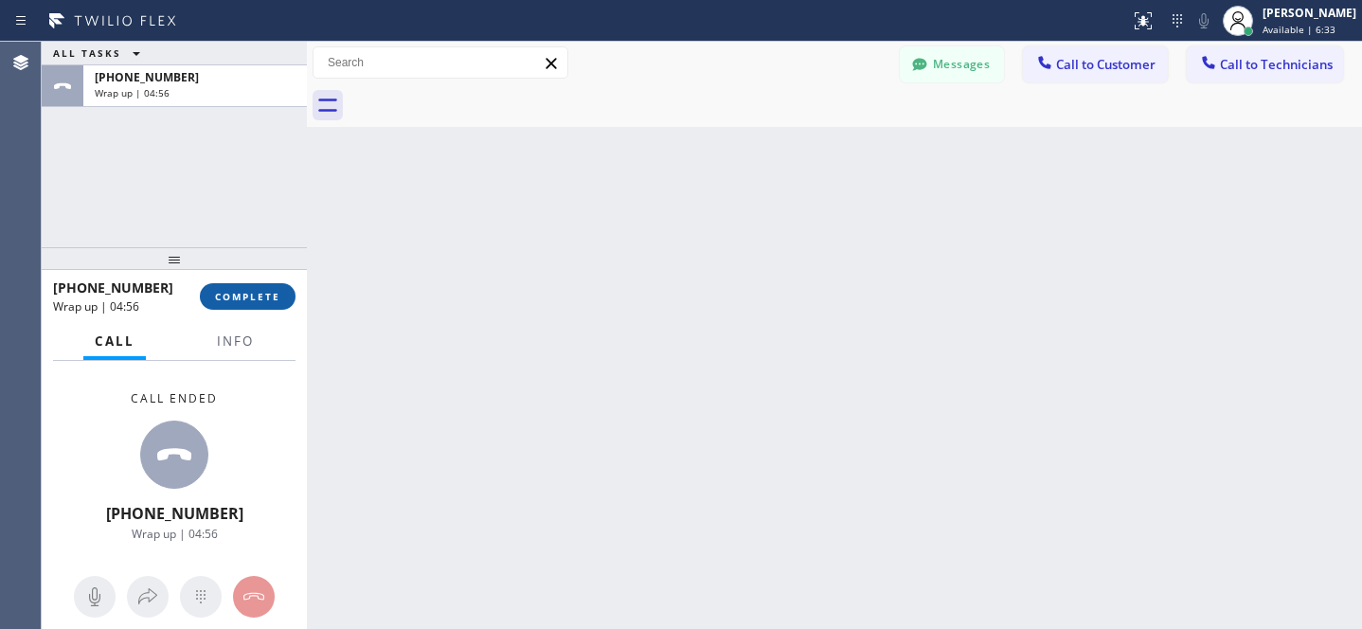
click at [254, 286] on button "COMPLETE" at bounding box center [248, 296] width 96 height 27
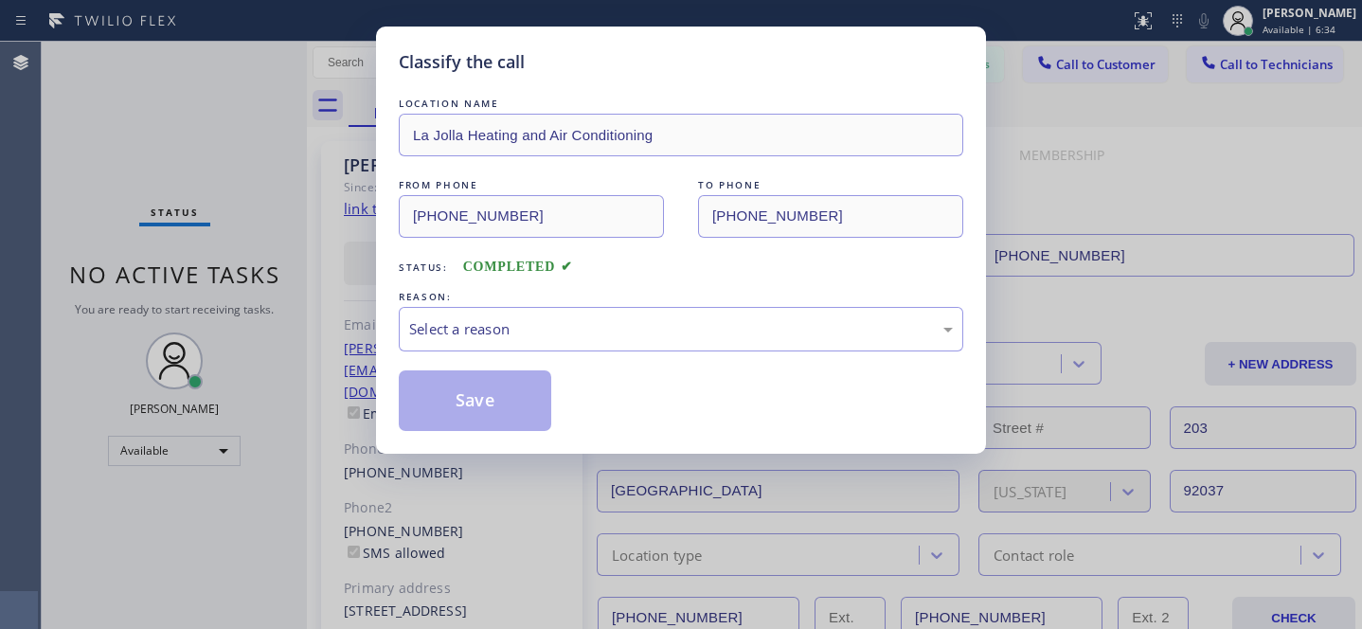
type input "[PHONE_NUMBER]"
click at [504, 350] on div "Select a reason" at bounding box center [681, 329] width 565 height 45
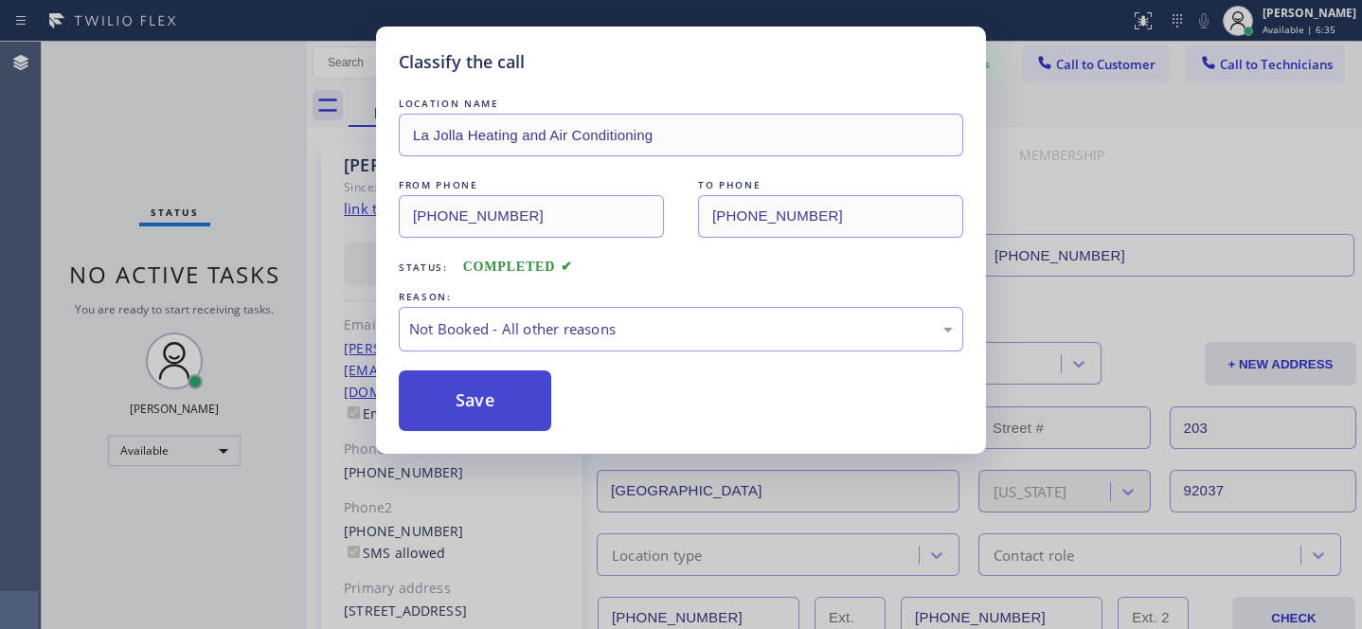
drag, startPoint x: 469, startPoint y: 390, endPoint x: 423, endPoint y: 392, distance: 46.5
click at [469, 390] on button "Save" at bounding box center [475, 400] width 153 height 61
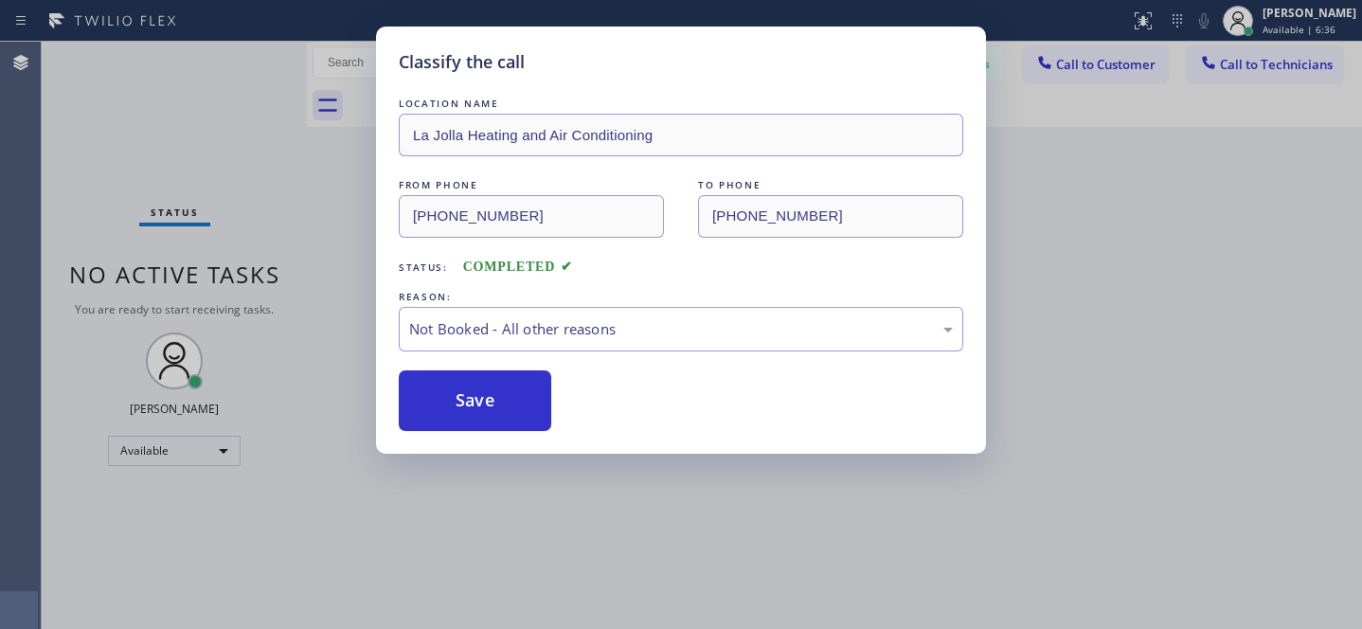
click at [171, 446] on div "Classify the call LOCATION NAME Appliance Repair [GEOGRAPHIC_DATA][PERSON_NAME]…" at bounding box center [702, 335] width 1321 height 587
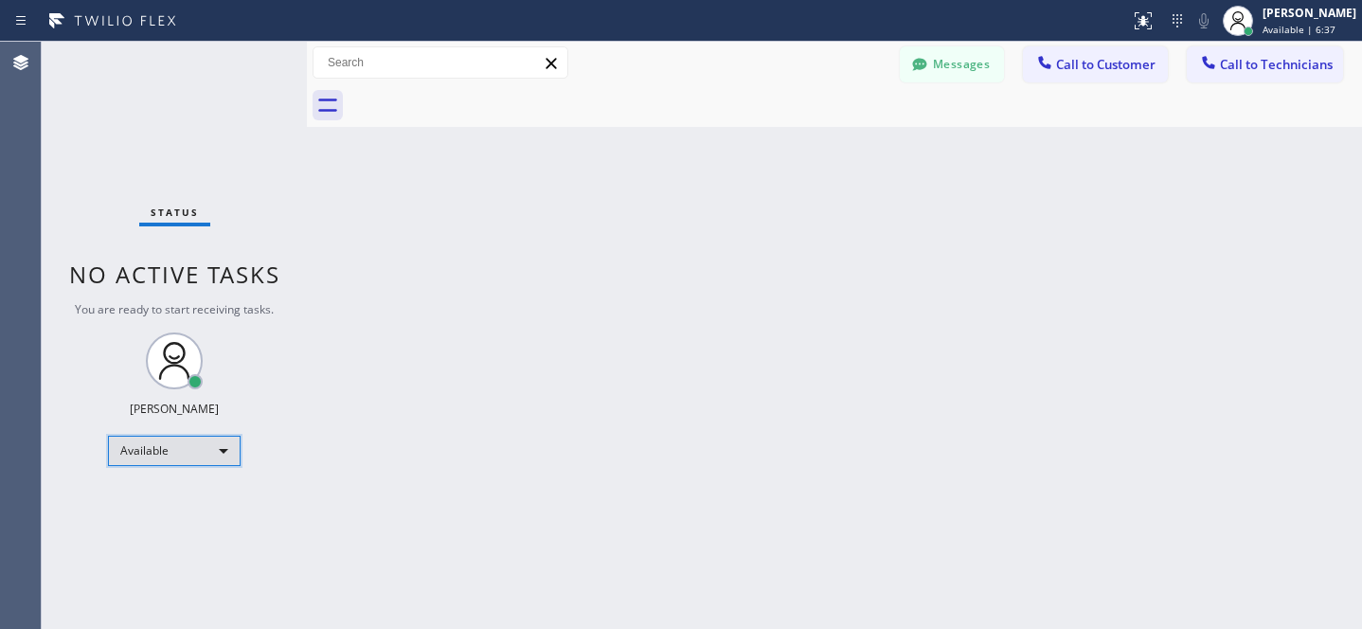
click at [162, 451] on div "Available" at bounding box center [174, 451] width 133 height 30
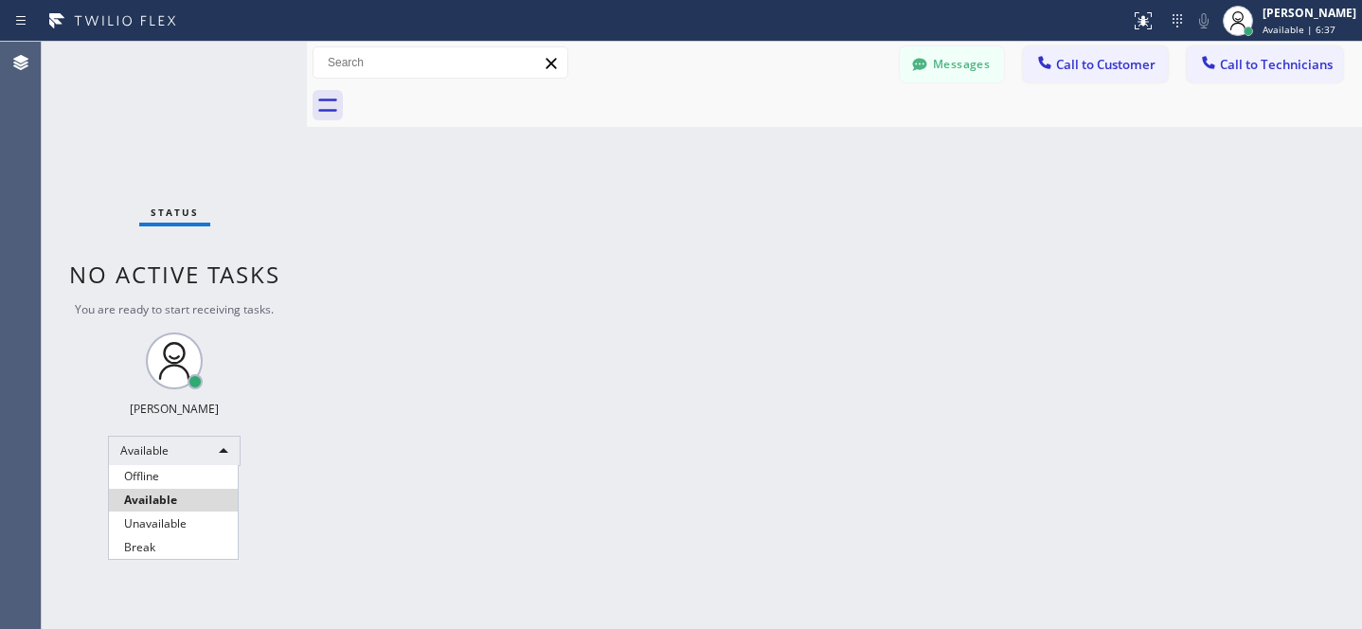
click at [157, 463] on div at bounding box center [681, 314] width 1362 height 629
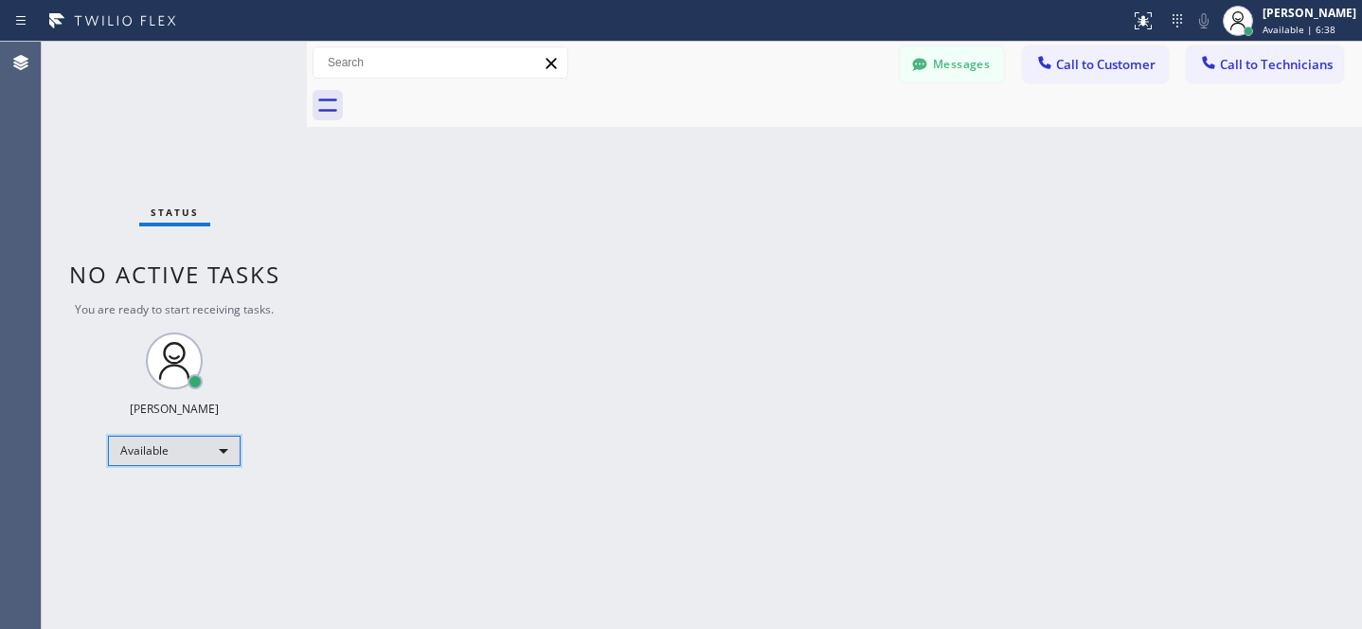
click at [170, 462] on div "Available" at bounding box center [174, 451] width 133 height 30
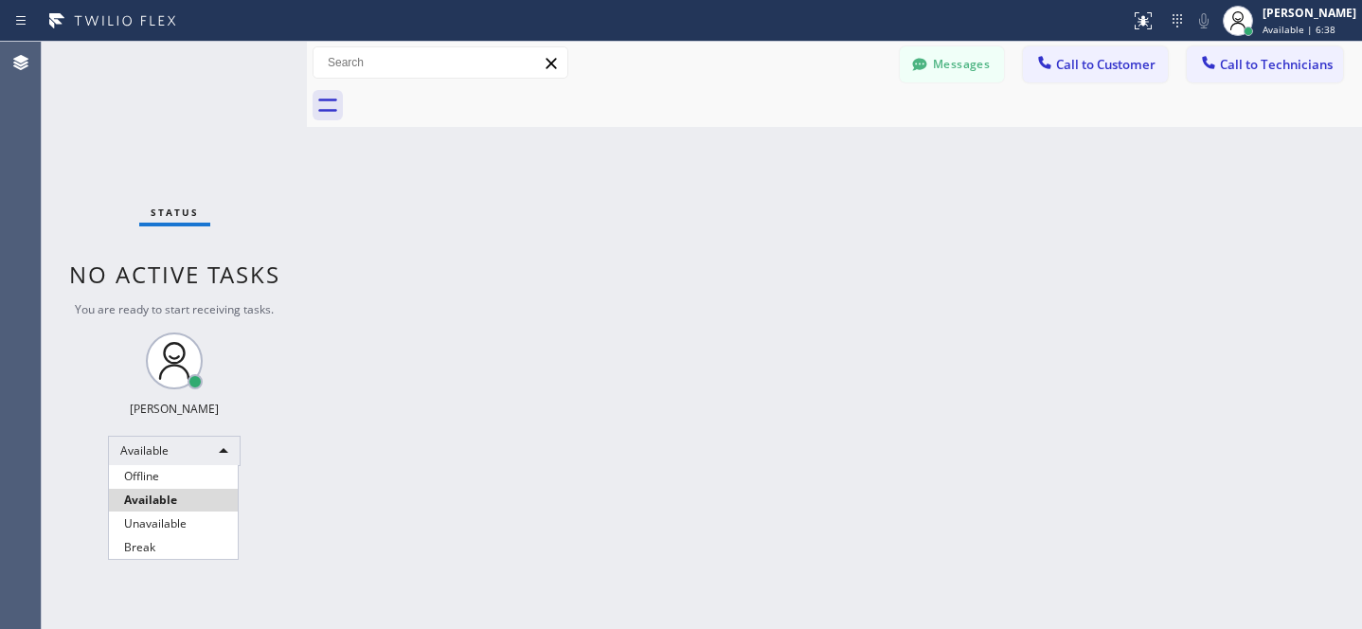
click at [163, 476] on li "Offline" at bounding box center [173, 476] width 129 height 23
